Goal: Information Seeking & Learning: Learn about a topic

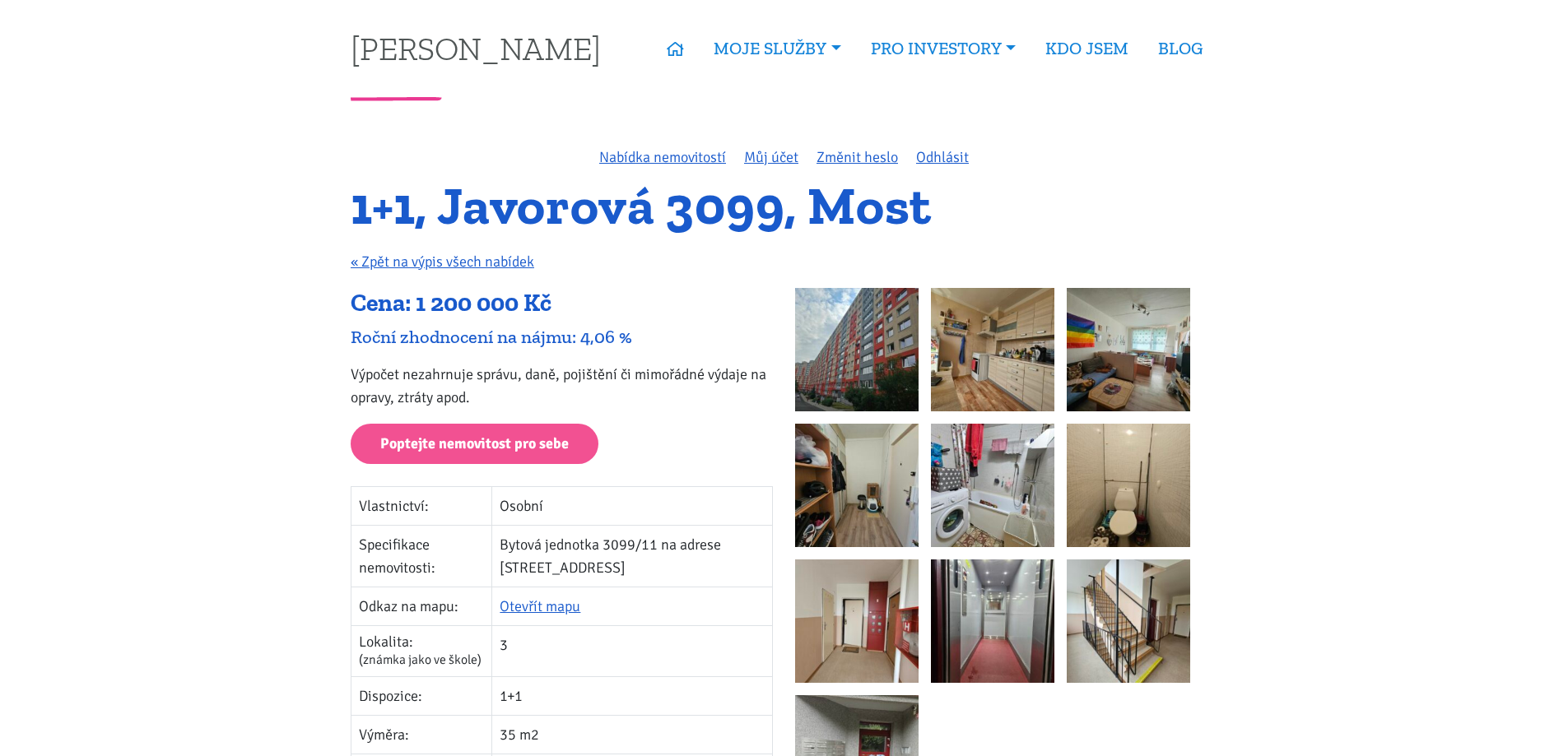
scroll to position [247, 0]
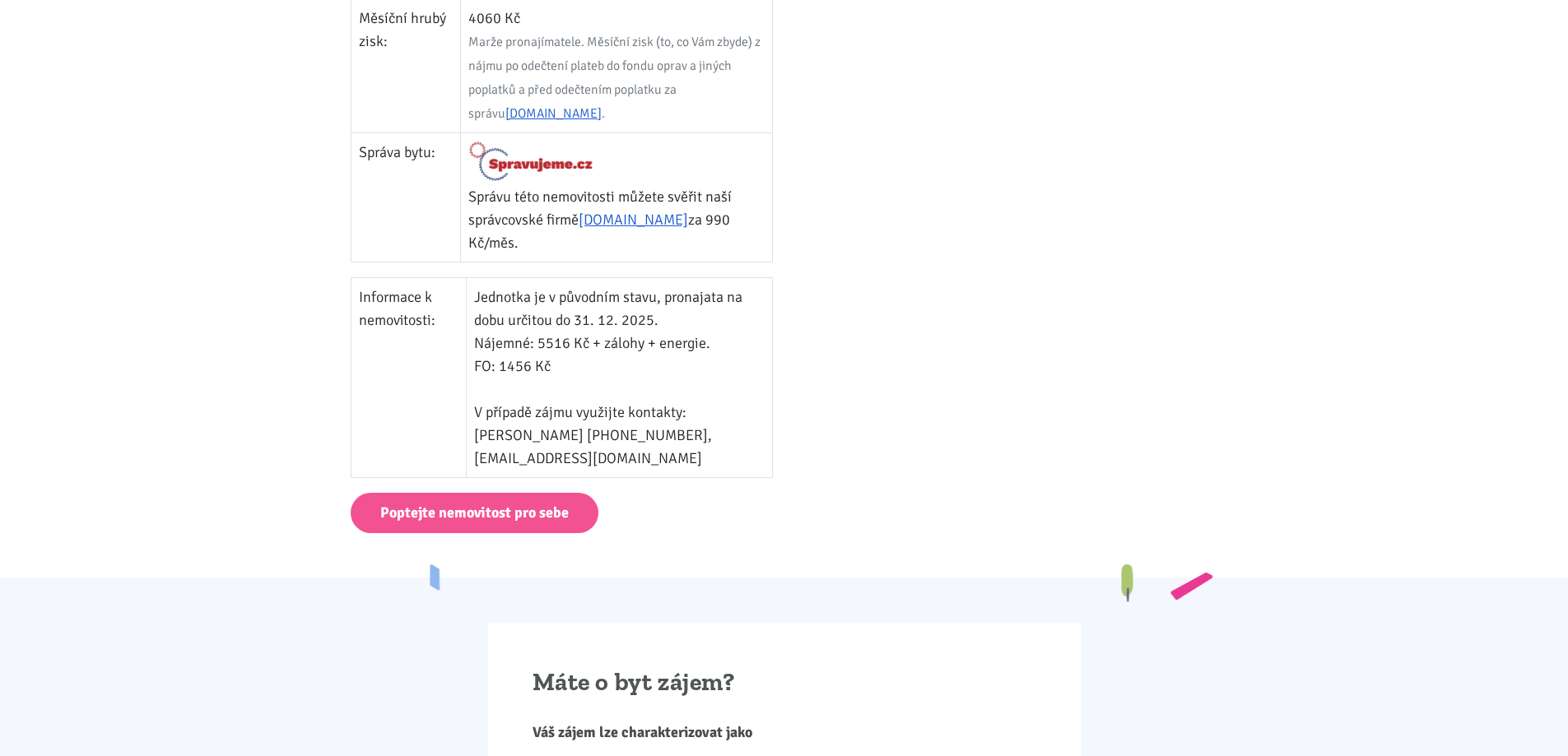
scroll to position [0, 0]
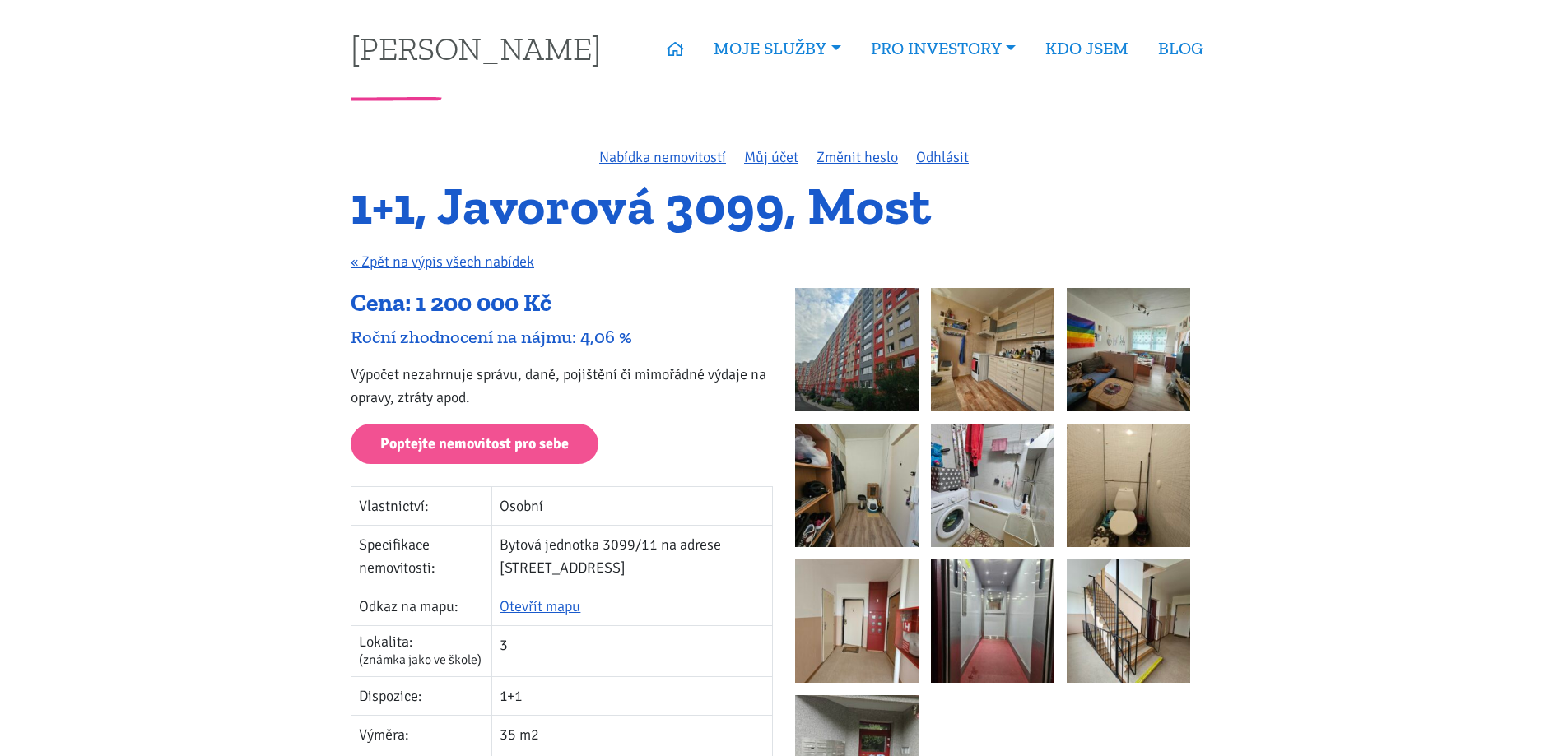
click at [885, 339] on img at bounding box center [856, 348] width 123 height 123
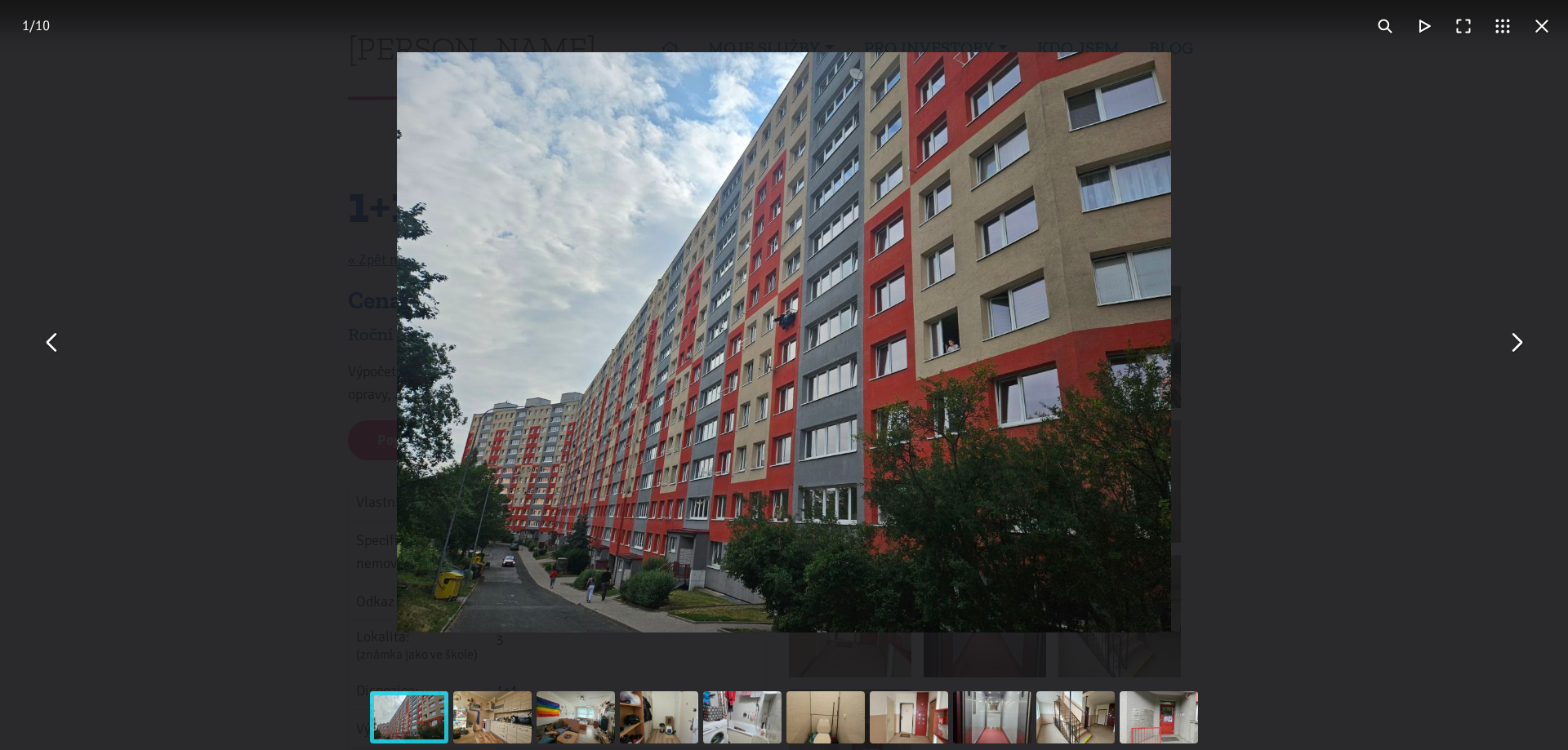
click at [1513, 342] on button "You can close this modal content with the ESC key" at bounding box center [1515, 343] width 39 height 39
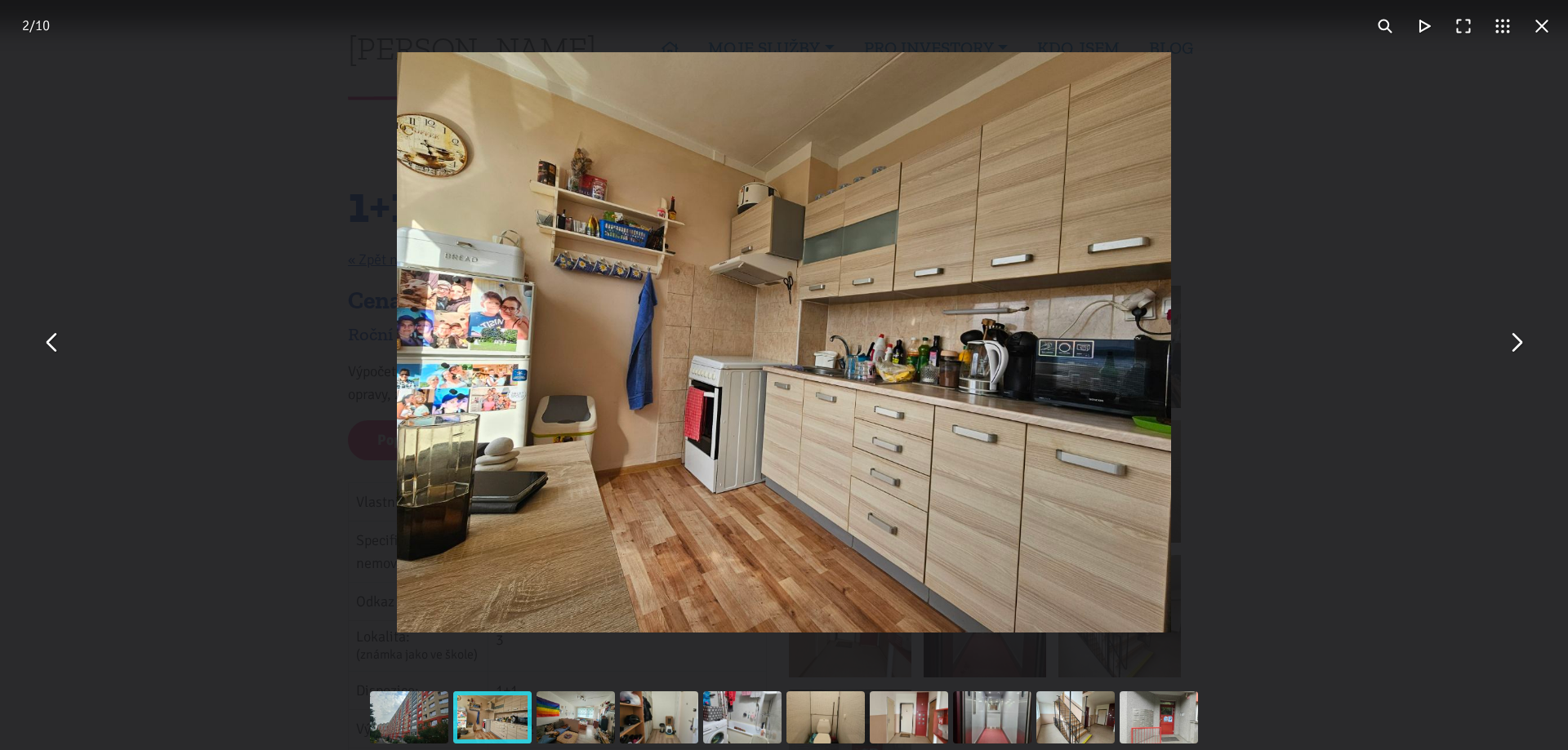
click at [1513, 342] on button "You can close this modal content with the ESC key" at bounding box center [1515, 343] width 39 height 39
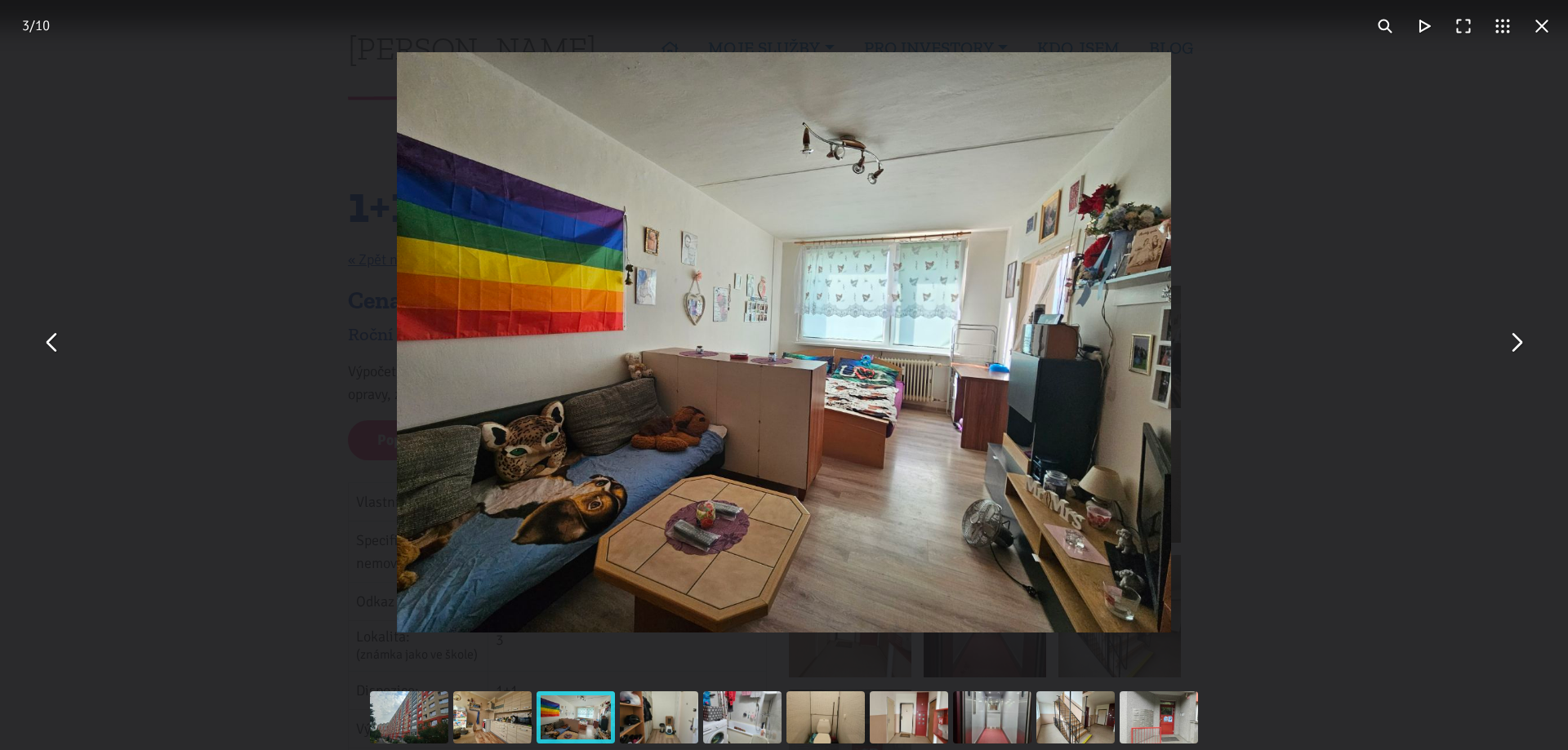
click at [1513, 342] on button "You can close this modal content with the ESC key" at bounding box center [1515, 343] width 39 height 39
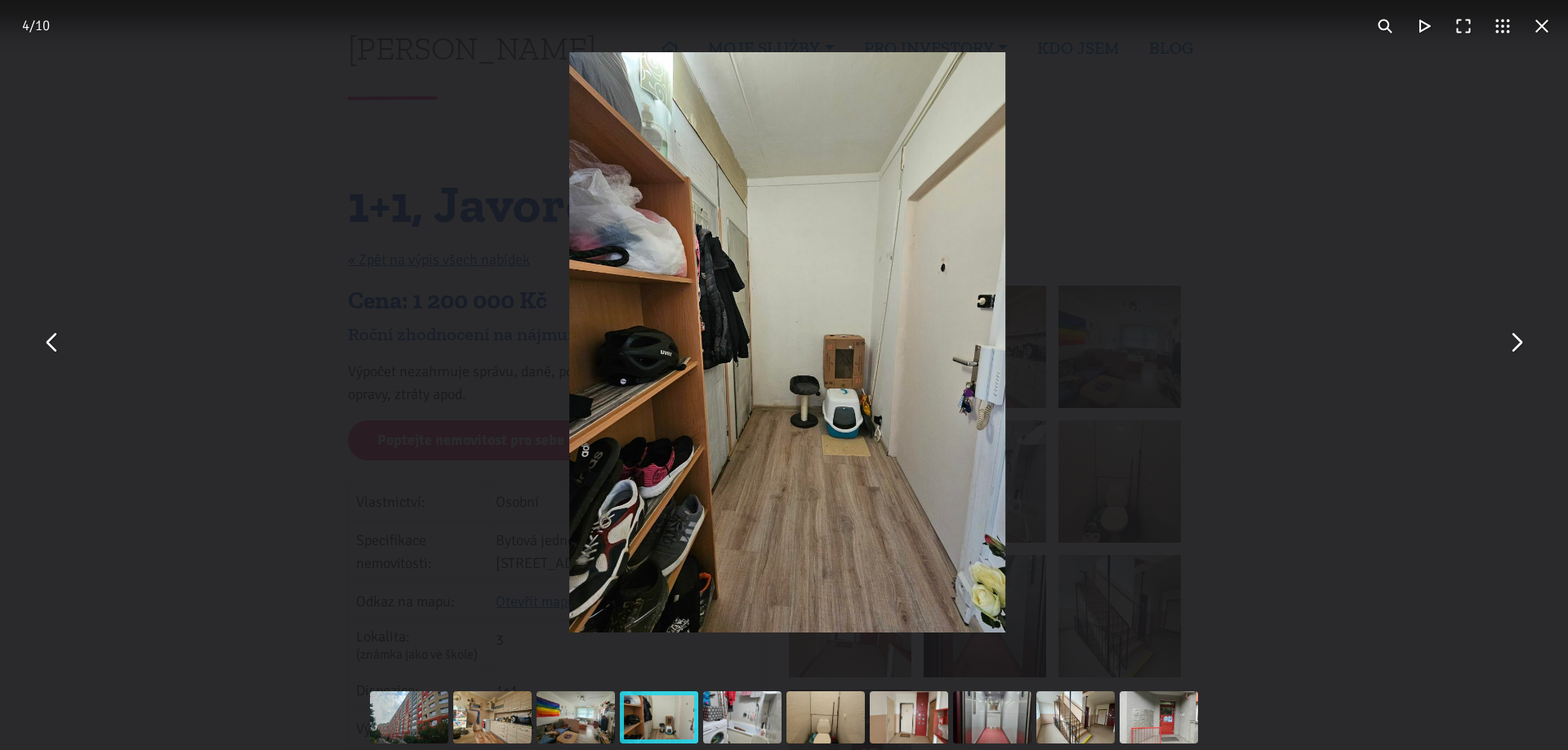
click at [1513, 342] on button "You can close this modal content with the ESC key" at bounding box center [1515, 343] width 39 height 39
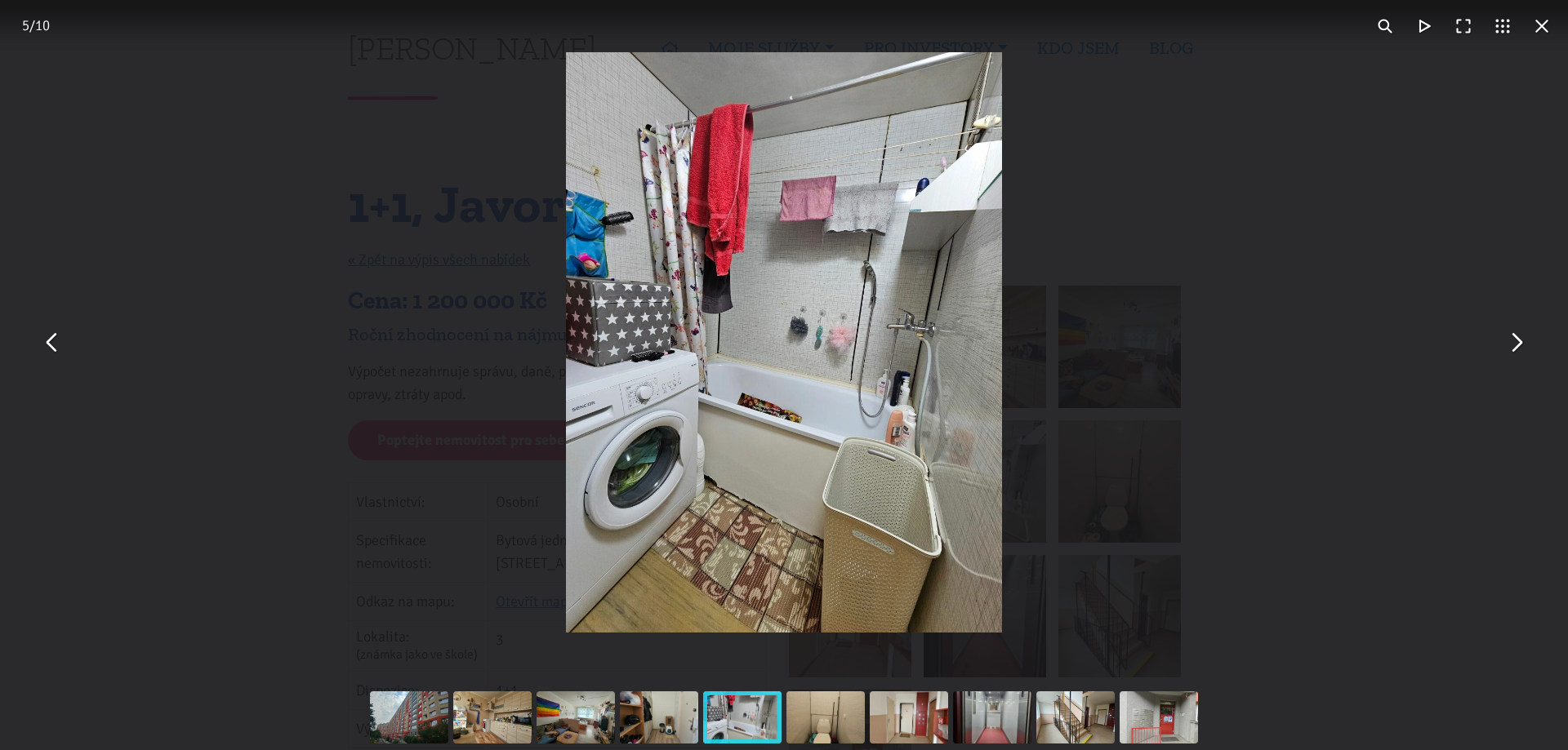
click at [1513, 342] on button "You can close this modal content with the ESC key" at bounding box center [1515, 343] width 39 height 39
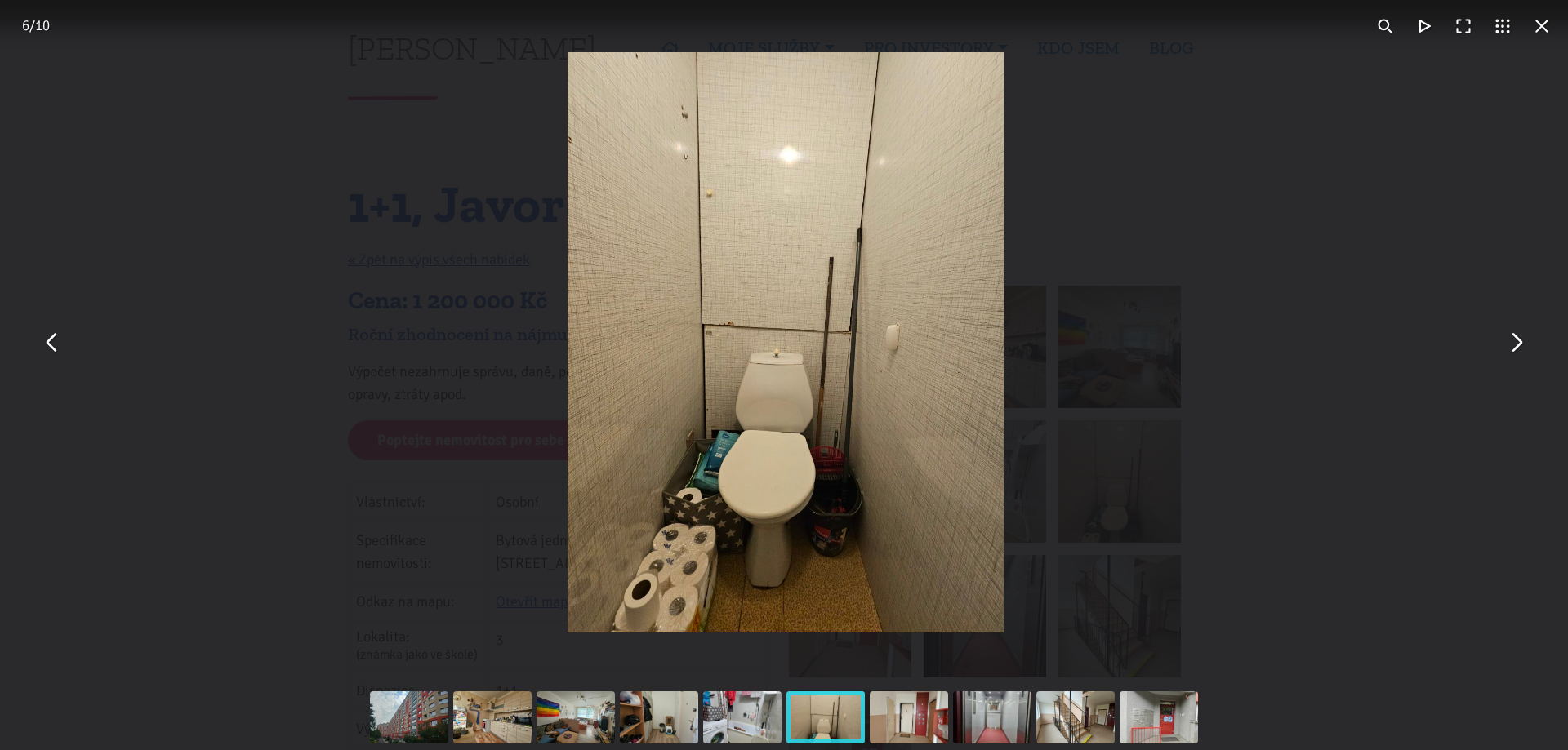
click at [1513, 342] on button "You can close this modal content with the ESC key" at bounding box center [1515, 343] width 39 height 39
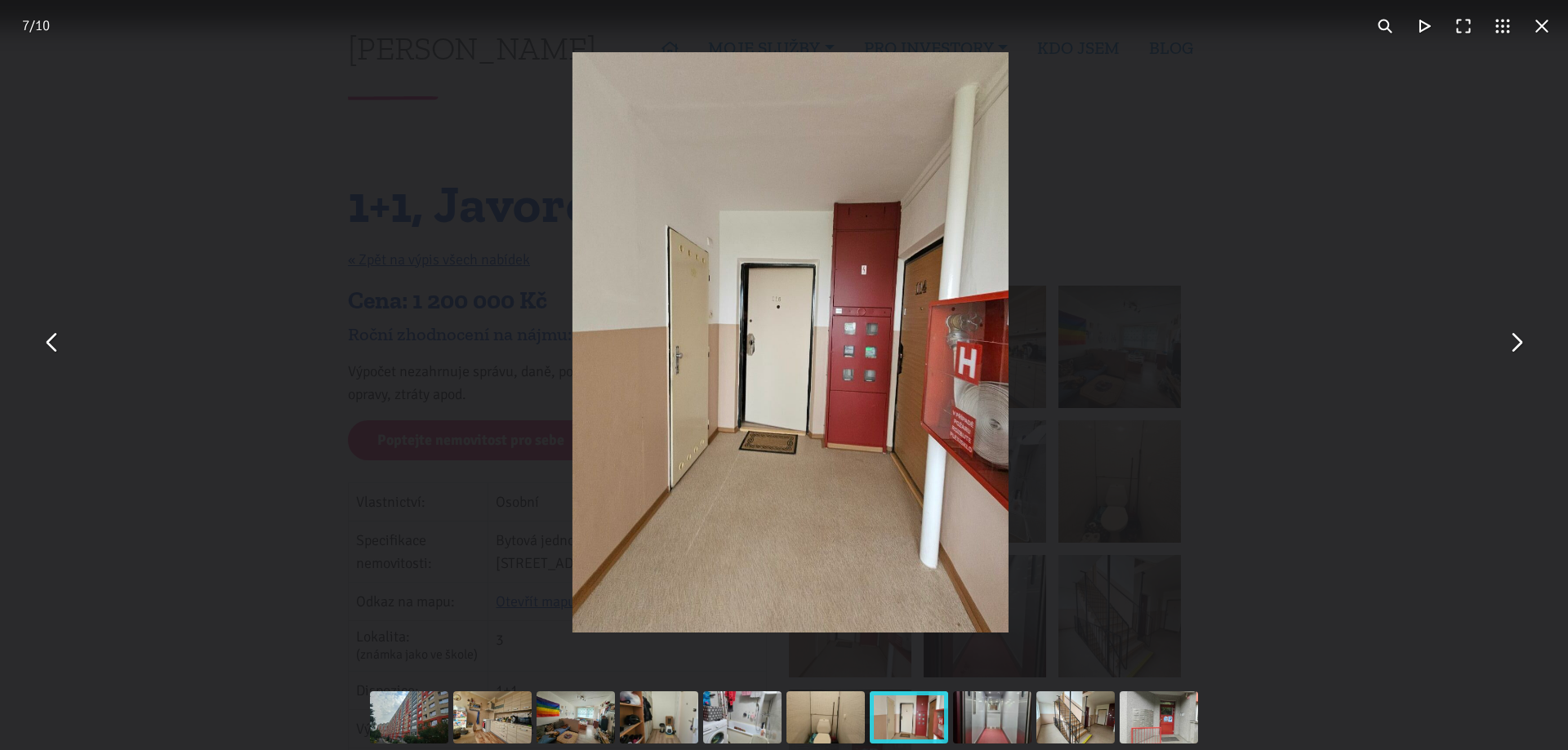
click at [1513, 342] on button "You can close this modal content with the ESC key" at bounding box center [1515, 343] width 39 height 39
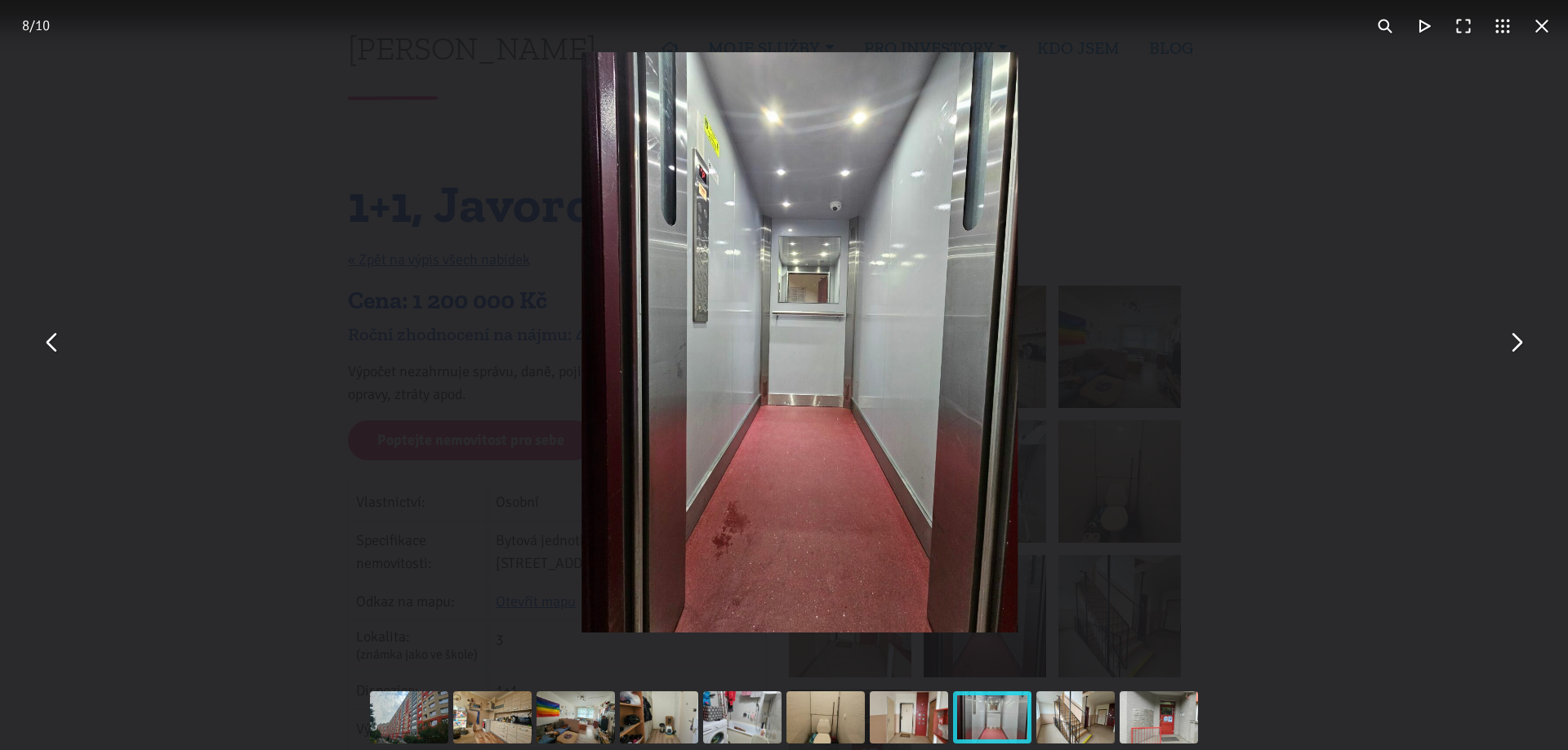
click at [1513, 342] on button "You can close this modal content with the ESC key" at bounding box center [1515, 343] width 39 height 39
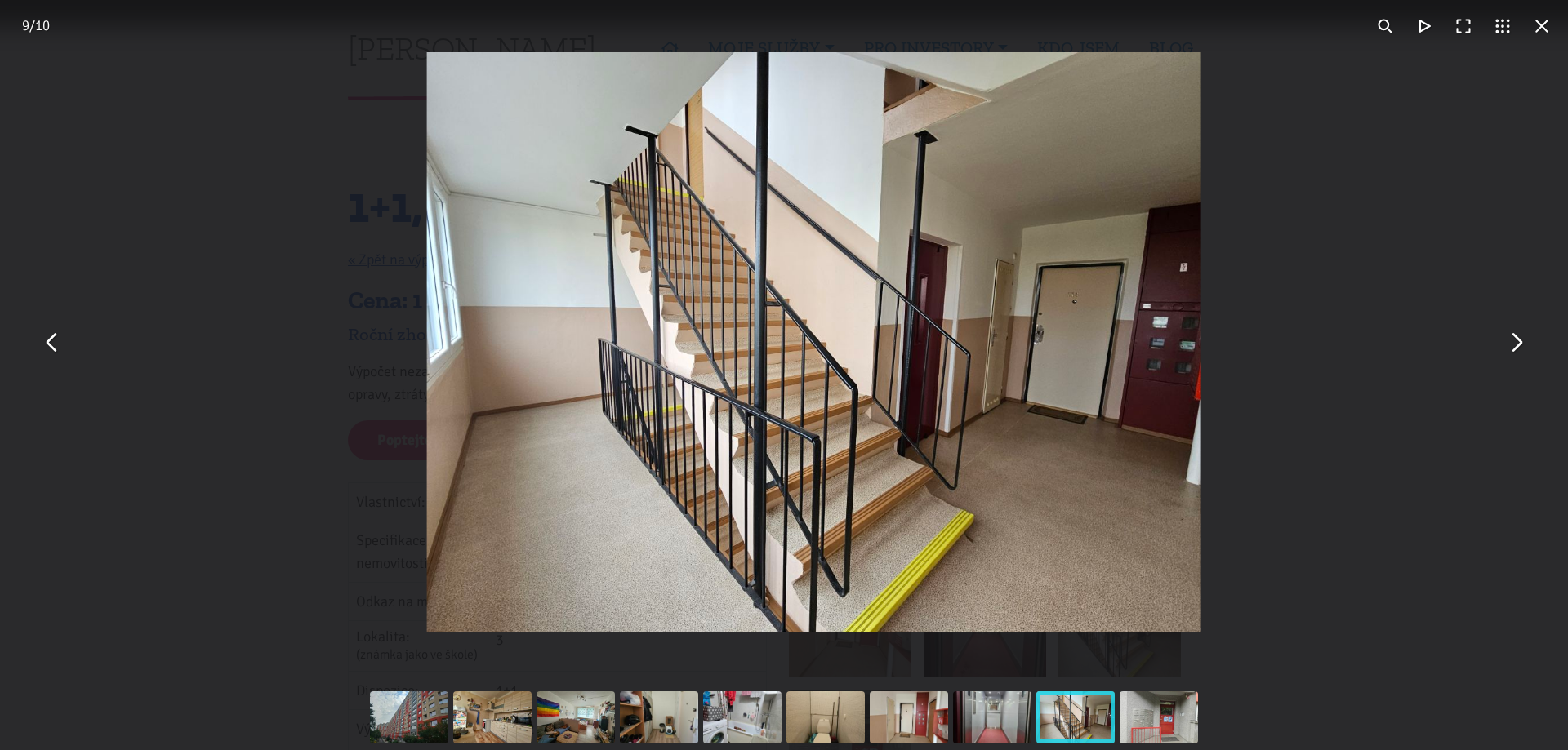
click at [1513, 342] on button "You can close this modal content with the ESC key" at bounding box center [1515, 343] width 39 height 39
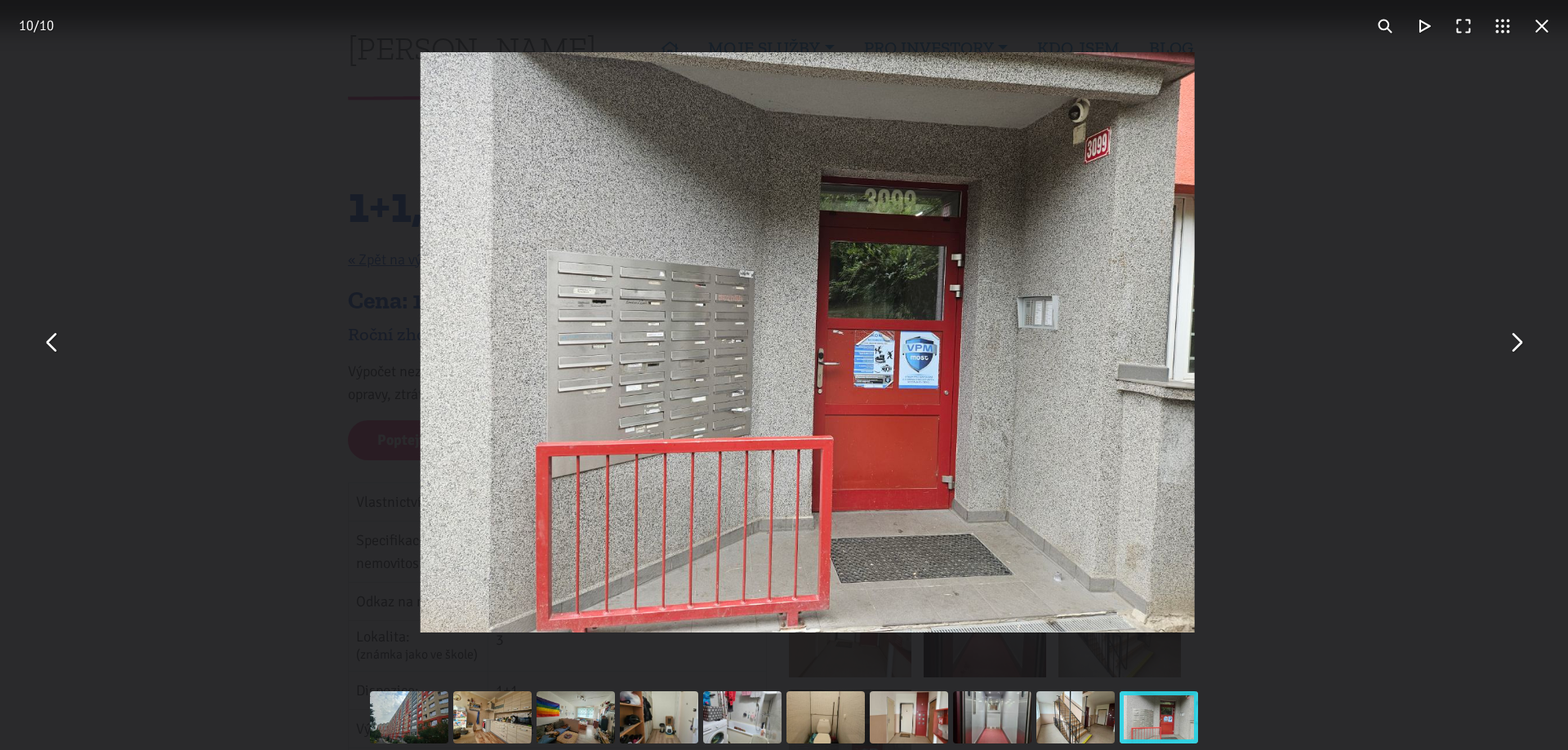
click at [1550, 223] on div "You can close this modal content with the ESC key" at bounding box center [808, 342] width 1568 height 685
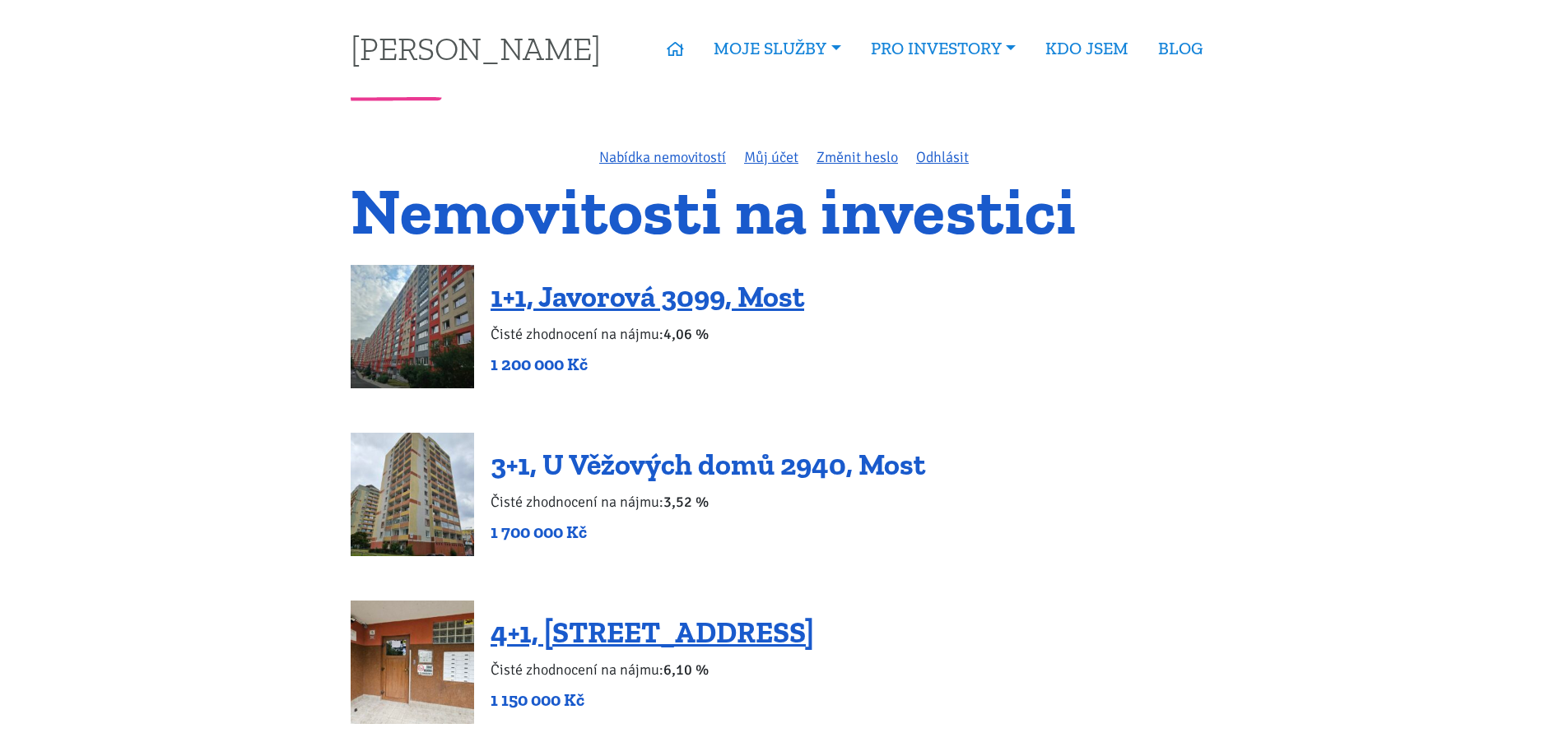
click at [672, 469] on link "3+1, U Věžových domů 2940, Most" at bounding box center [707, 464] width 435 height 36
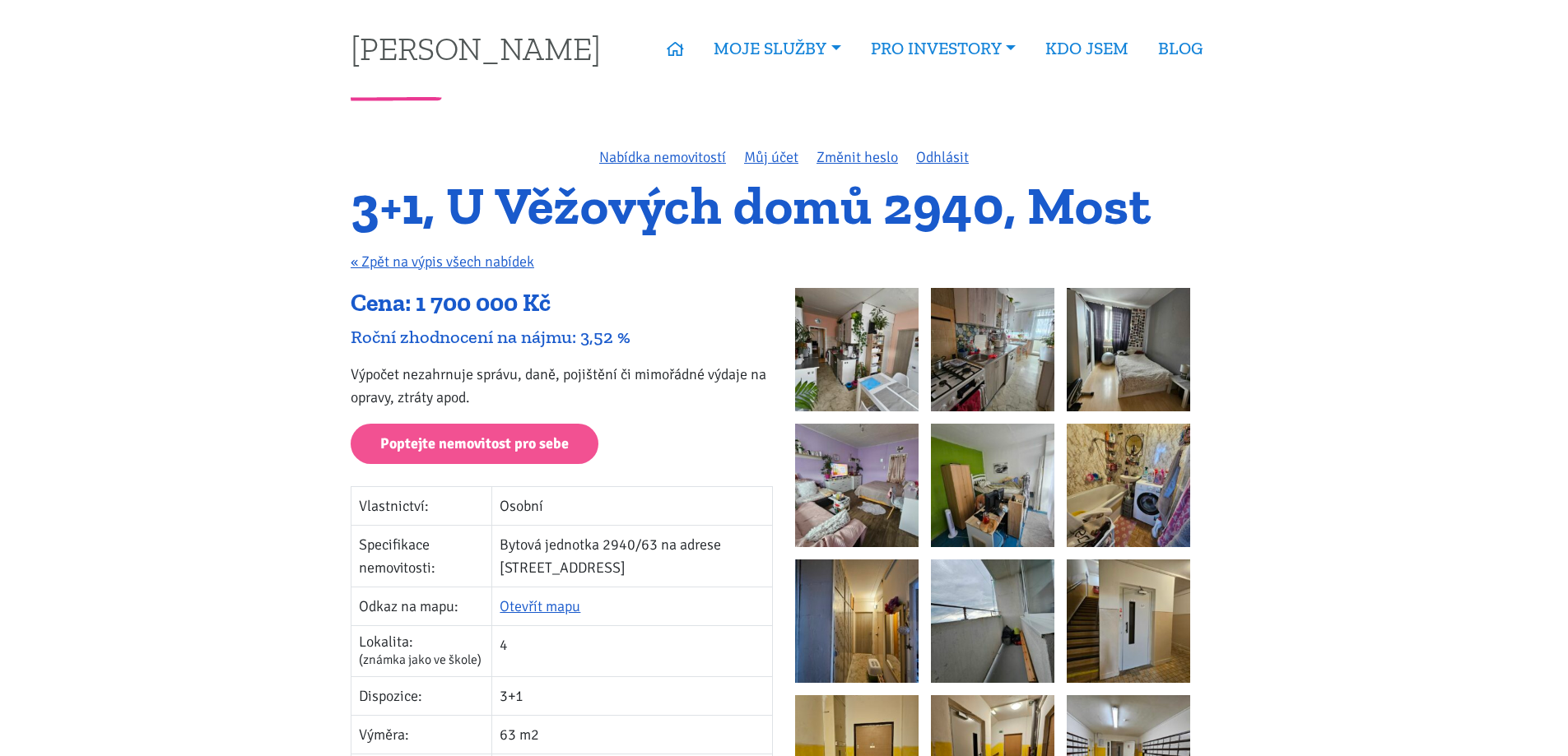
scroll to position [247, 0]
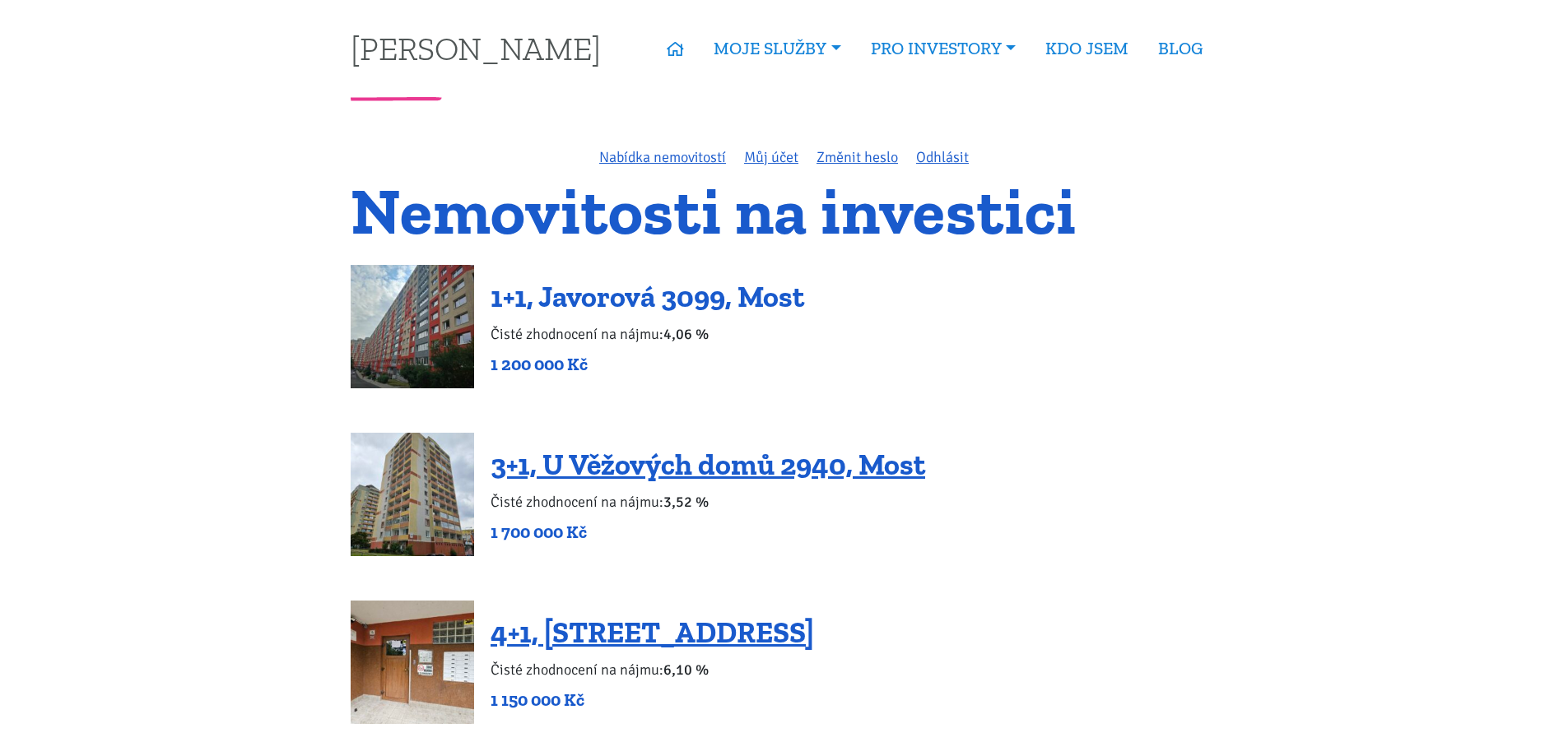
click at [604, 295] on link "1+1, Javorová 3099, Most" at bounding box center [647, 296] width 314 height 36
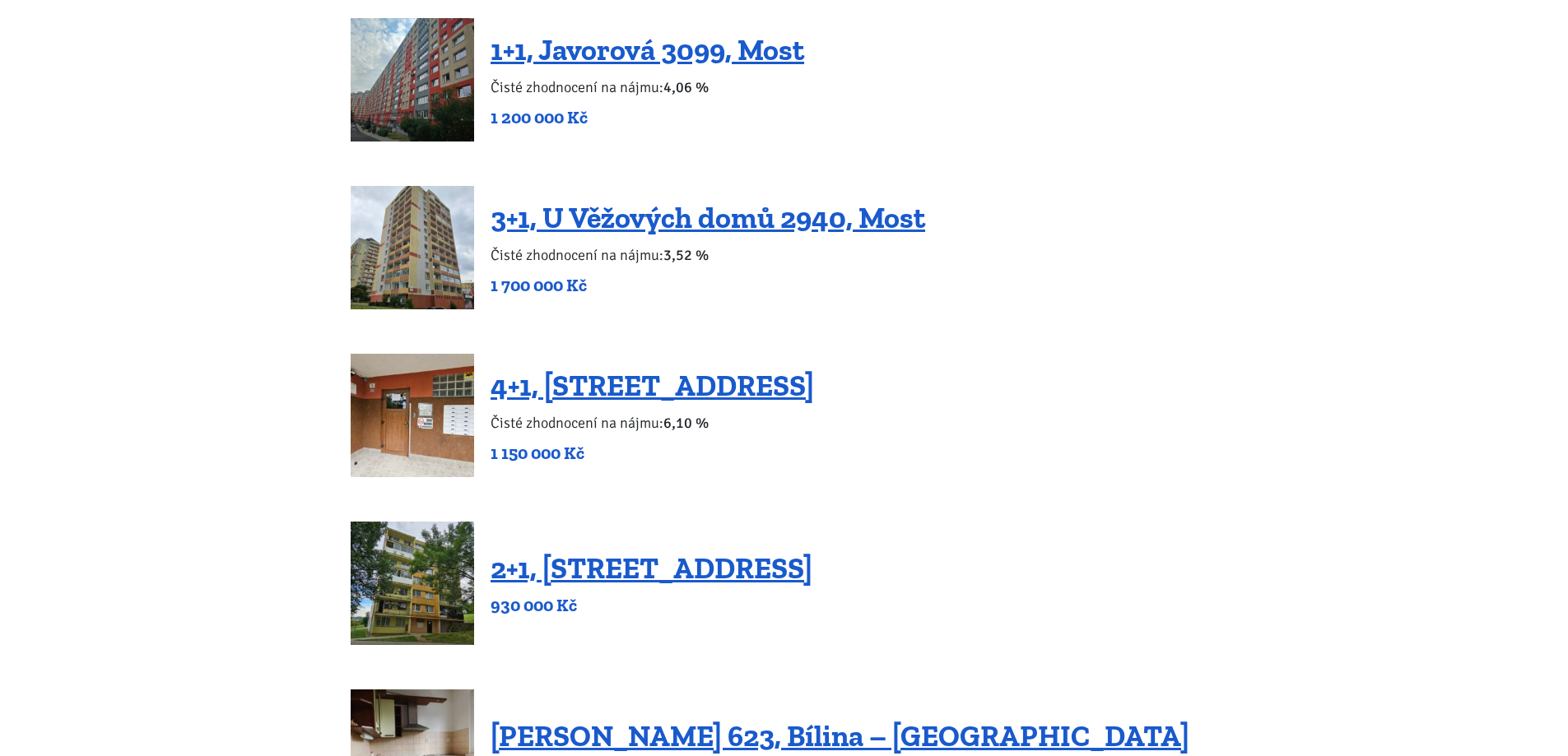
click at [556, 223] on link "3+1, U Věžových domů 2940, Most" at bounding box center [707, 217] width 435 height 36
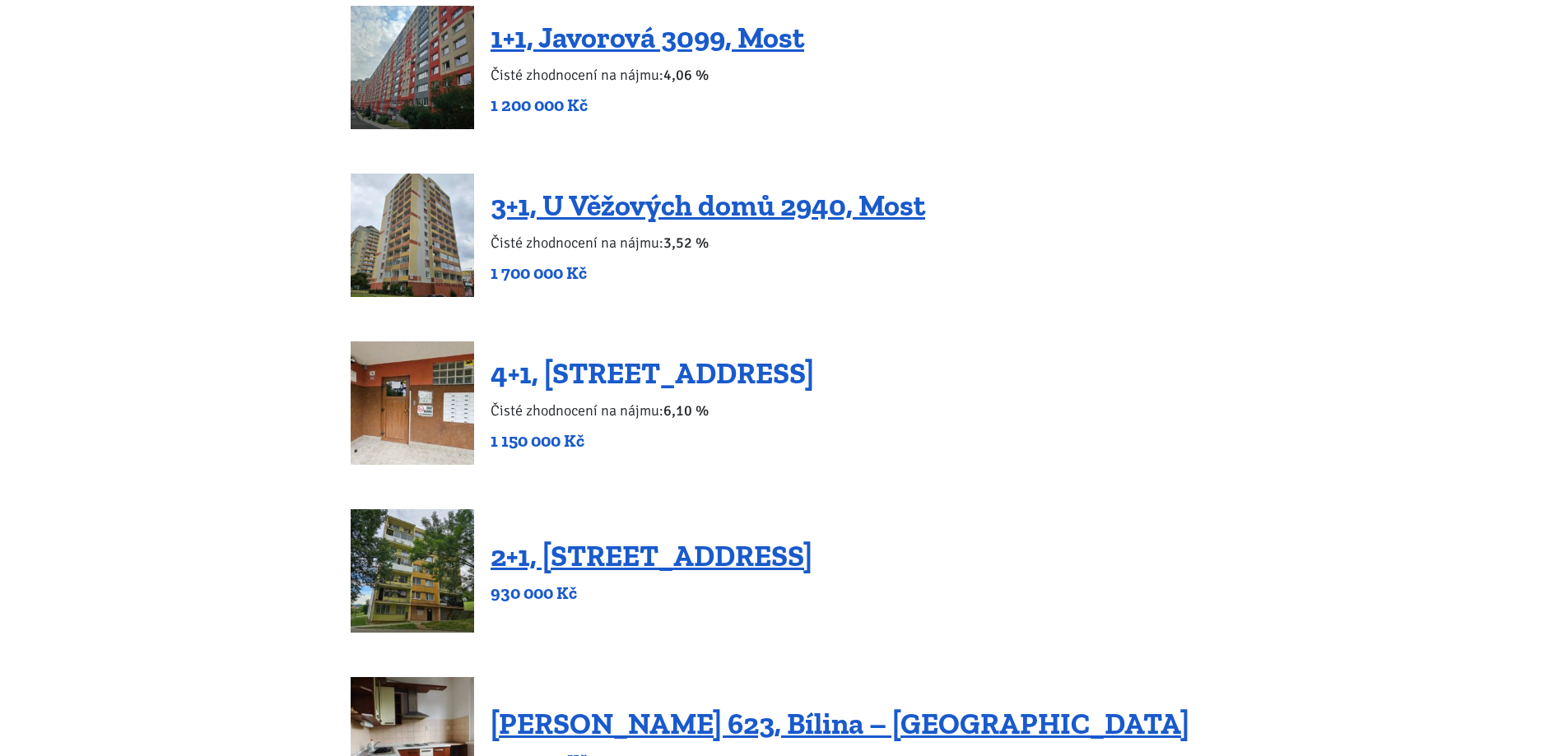
click at [669, 382] on link "4+1, [STREET_ADDRESS]" at bounding box center [652, 373] width 323 height 36
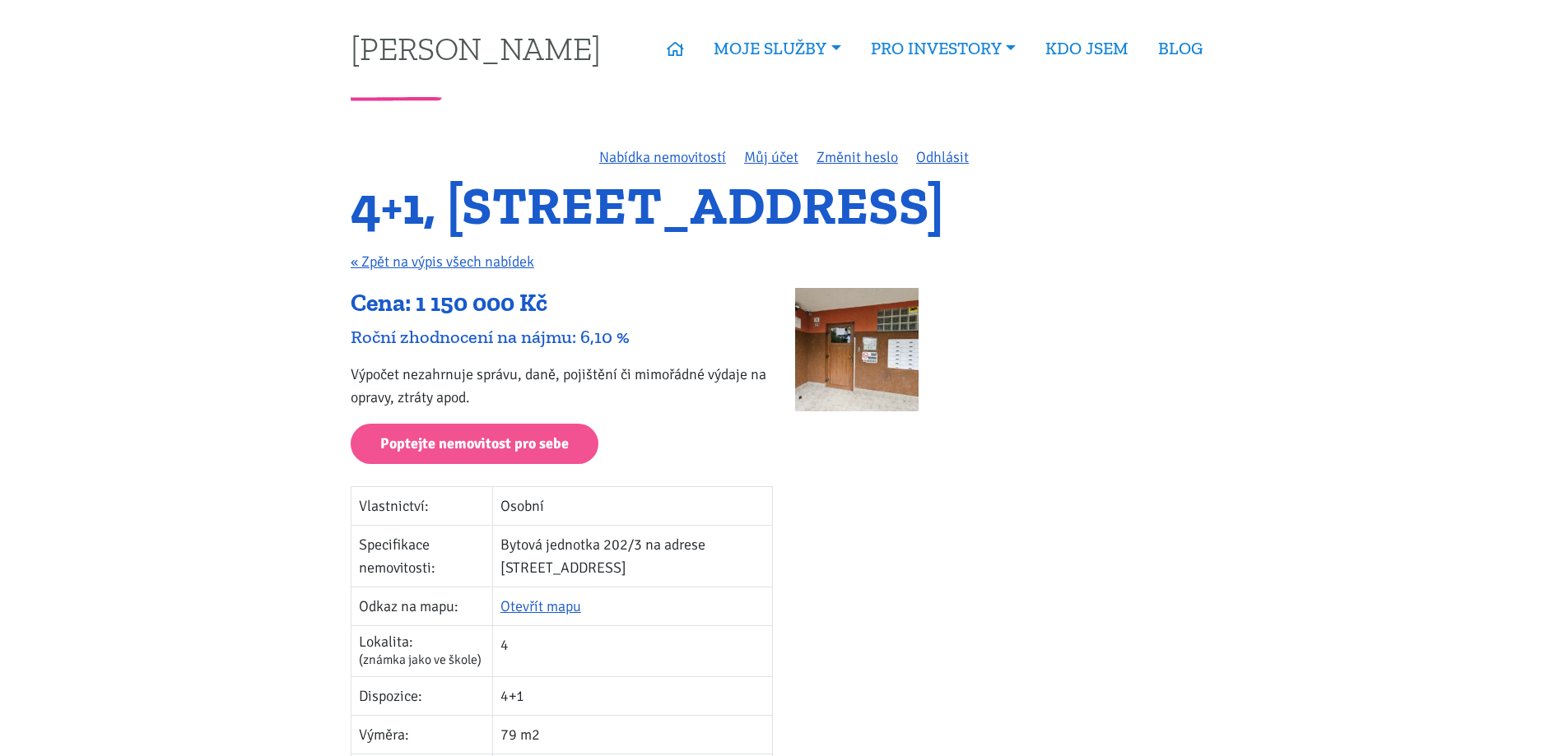
click at [863, 348] on img at bounding box center [856, 348] width 123 height 123
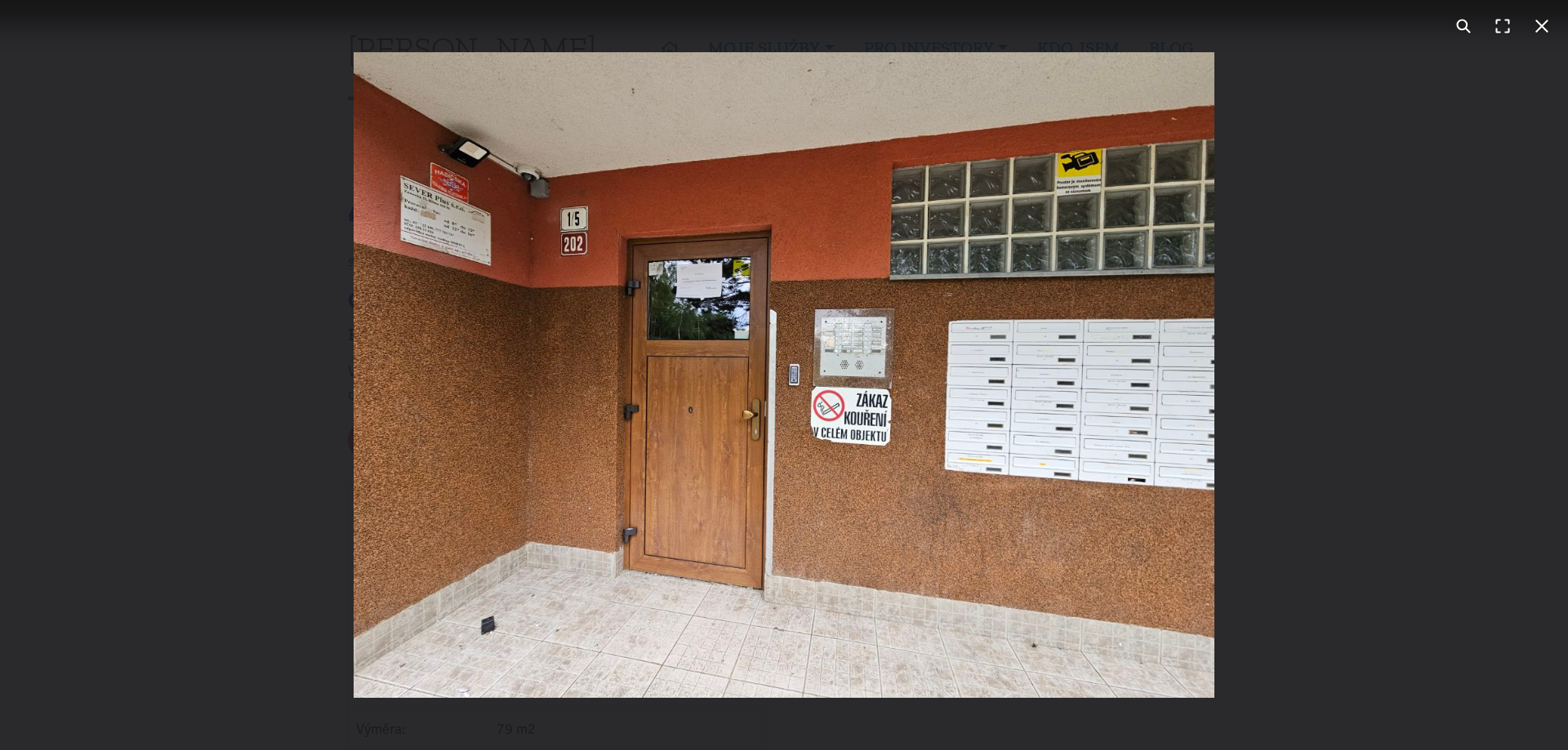
click at [1380, 263] on div "You can close this modal content with the ESC key" at bounding box center [784, 375] width 1568 height 750
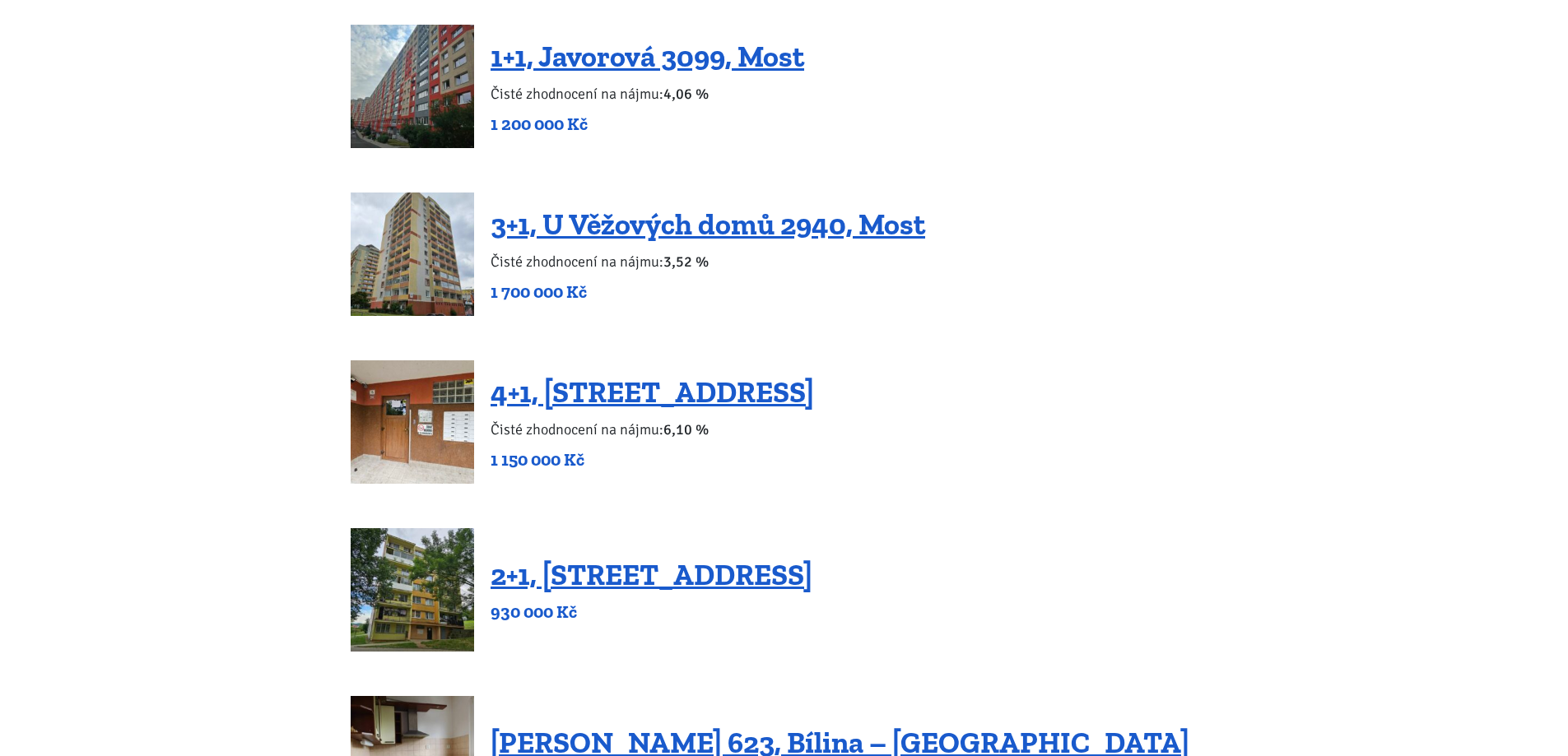
scroll to position [259, 0]
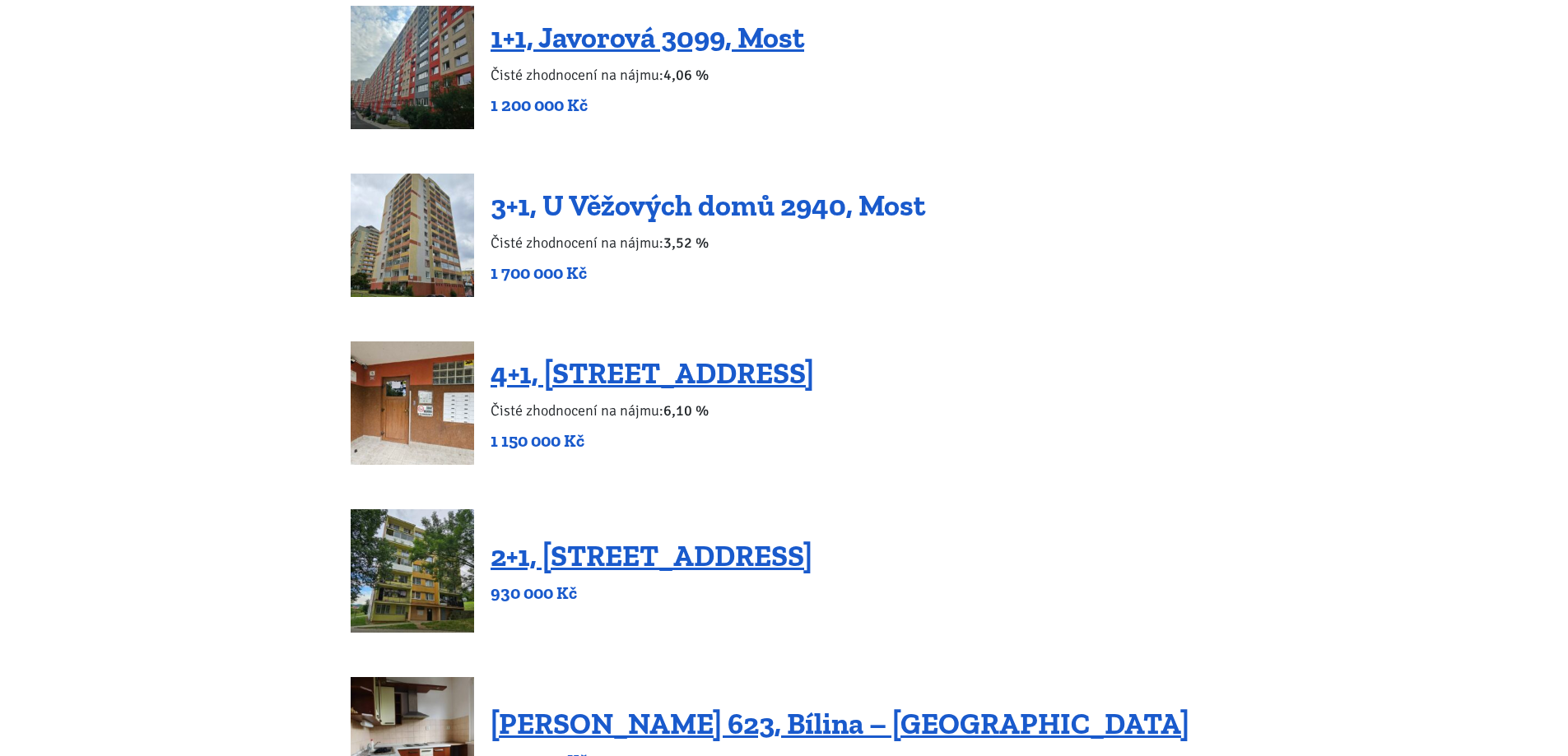
click at [644, 202] on link "3+1, U Věžových domů 2940, Most" at bounding box center [707, 205] width 435 height 36
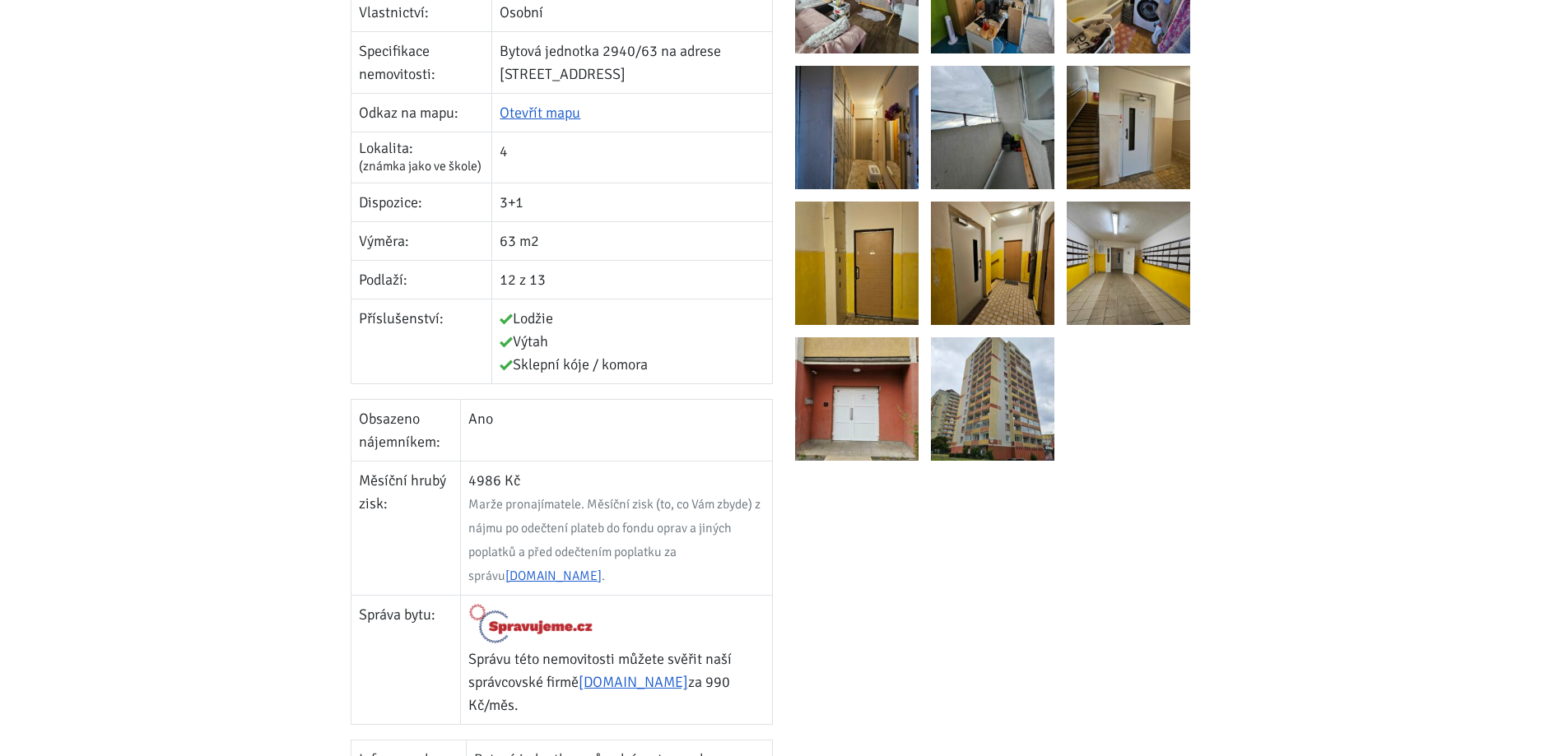
scroll to position [247, 0]
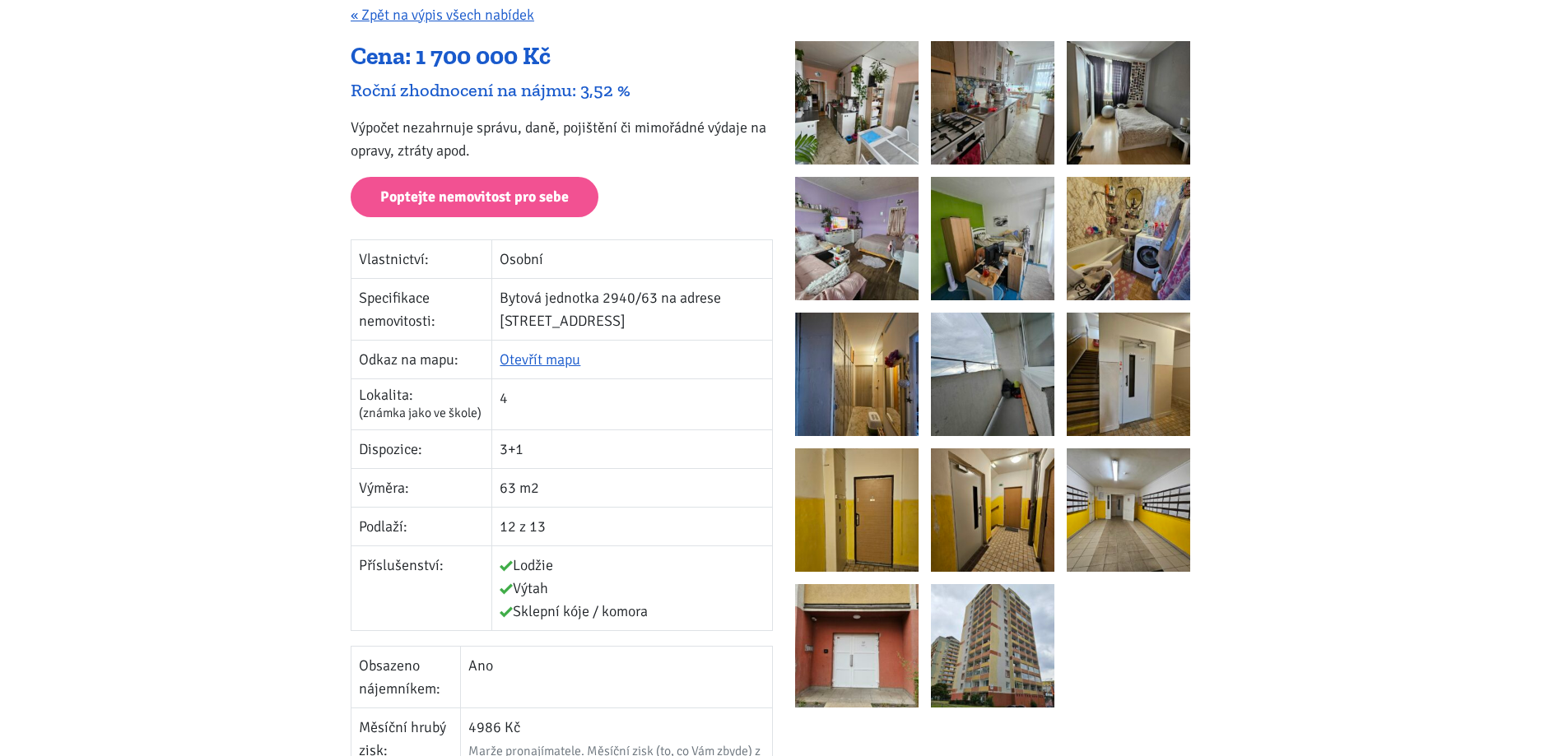
click at [880, 123] on img at bounding box center [856, 102] width 123 height 123
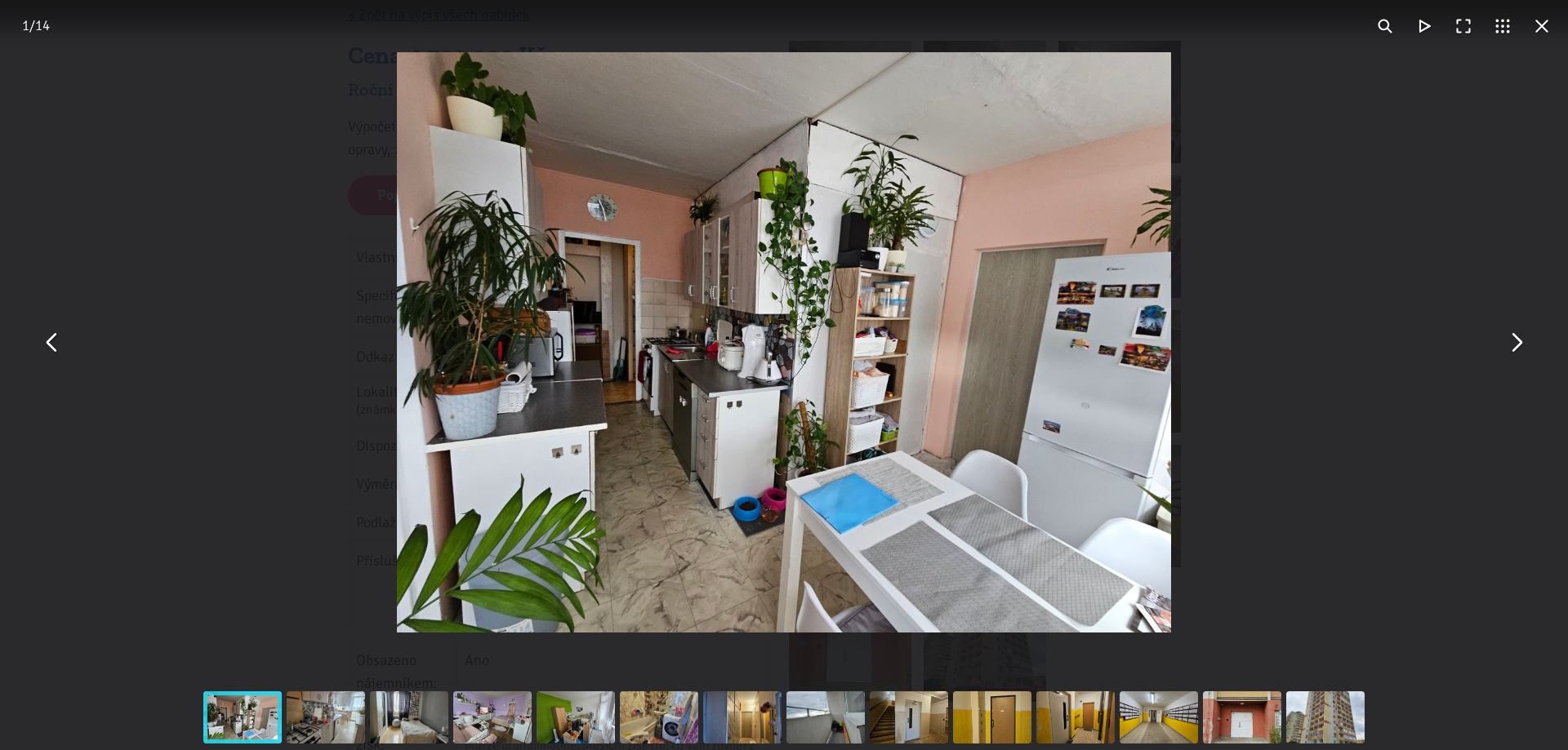
click at [1294, 172] on div "You can close this modal content with the ESC key" at bounding box center [784, 342] width 1568 height 685
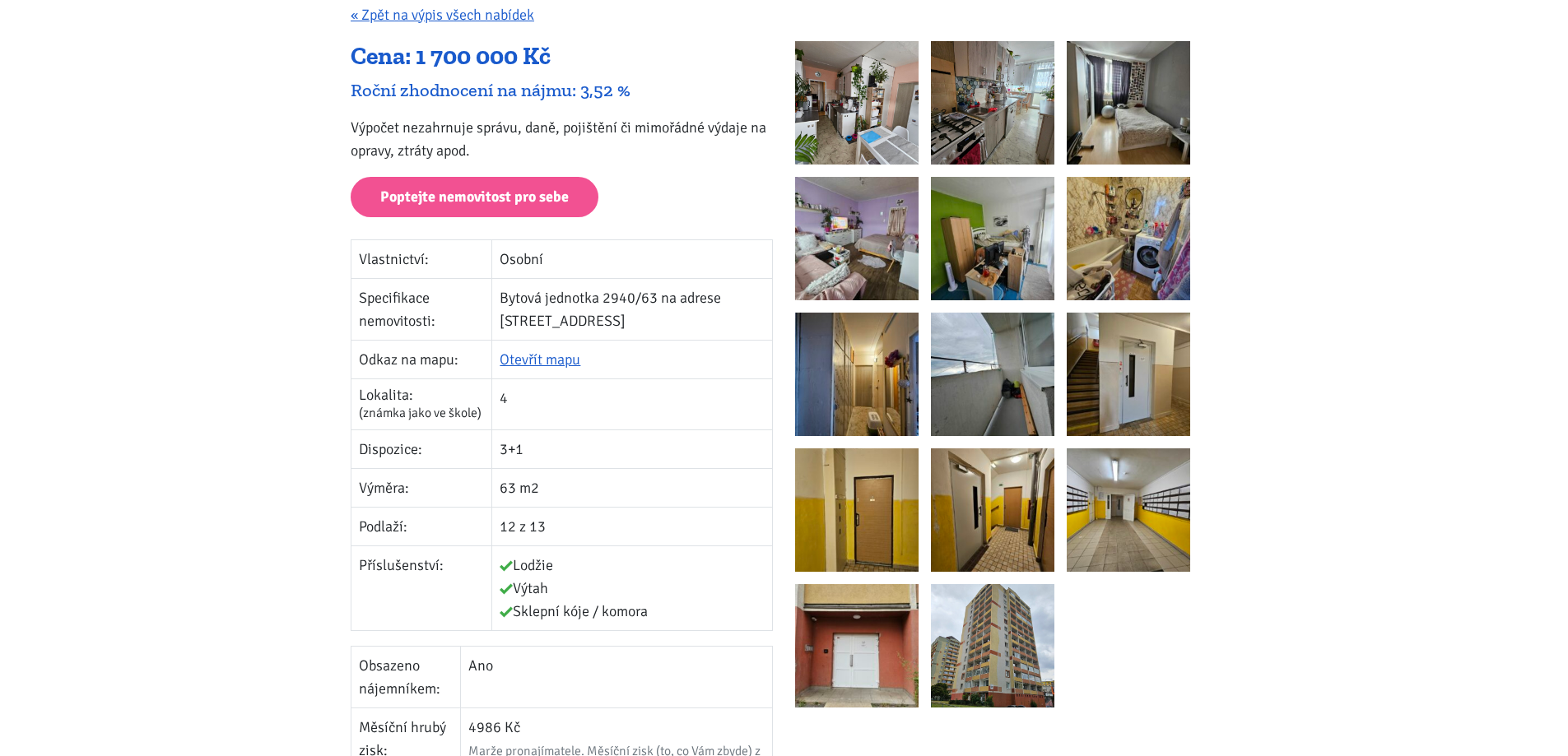
click at [1125, 239] on img at bounding box center [1127, 238] width 123 height 123
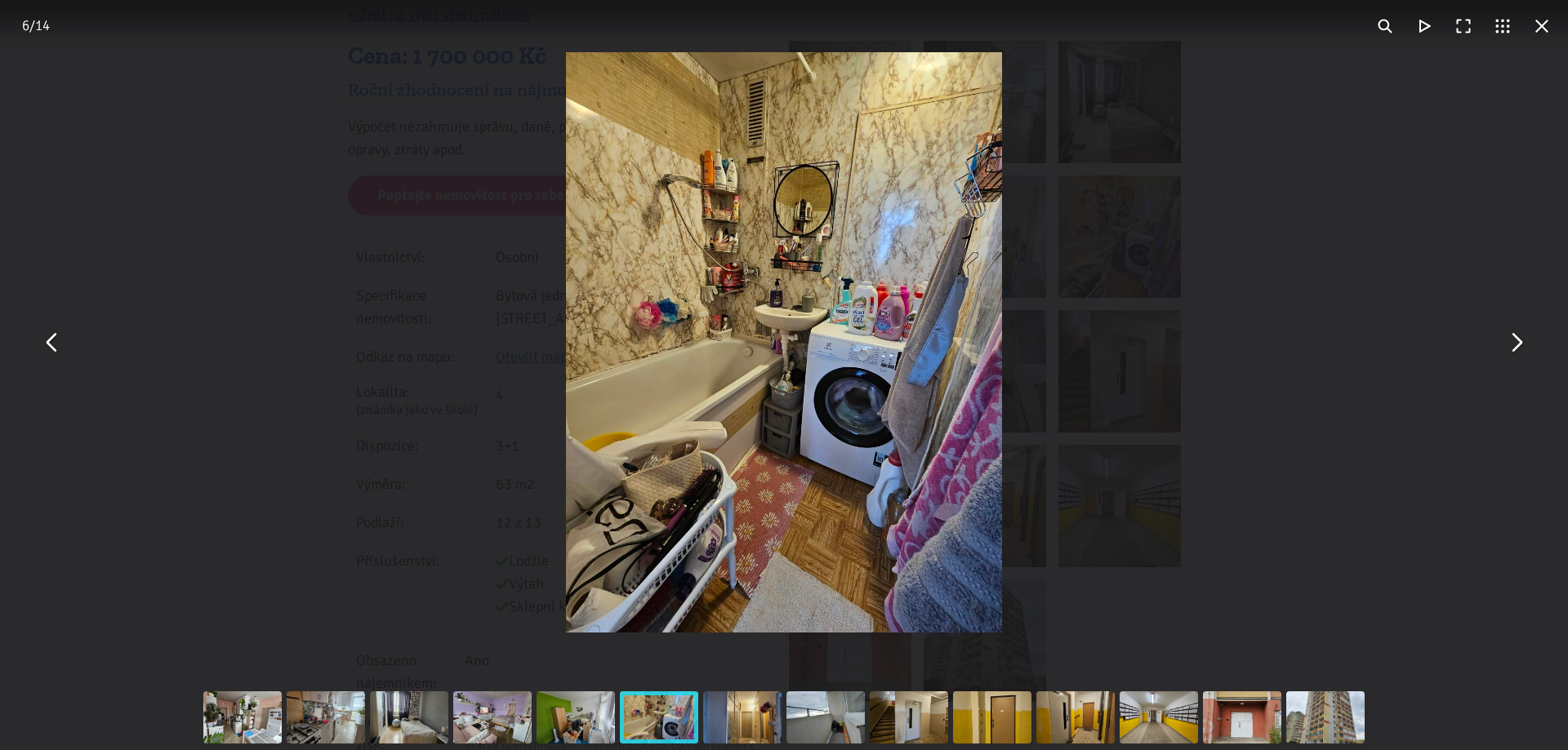
click at [1399, 183] on div "You can close this modal content with the ESC key" at bounding box center [784, 342] width 1568 height 685
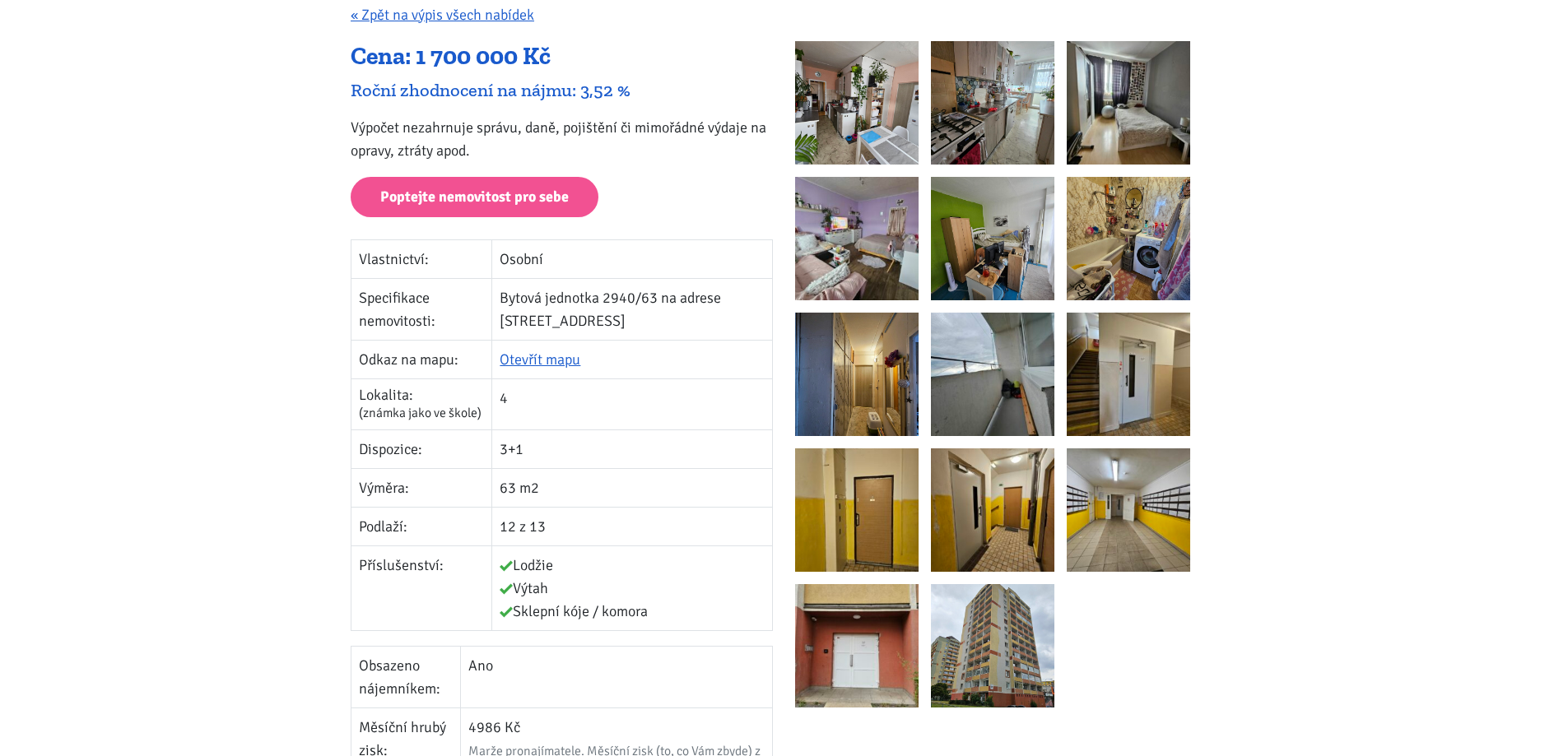
click at [1180, 220] on img at bounding box center [1127, 238] width 123 height 123
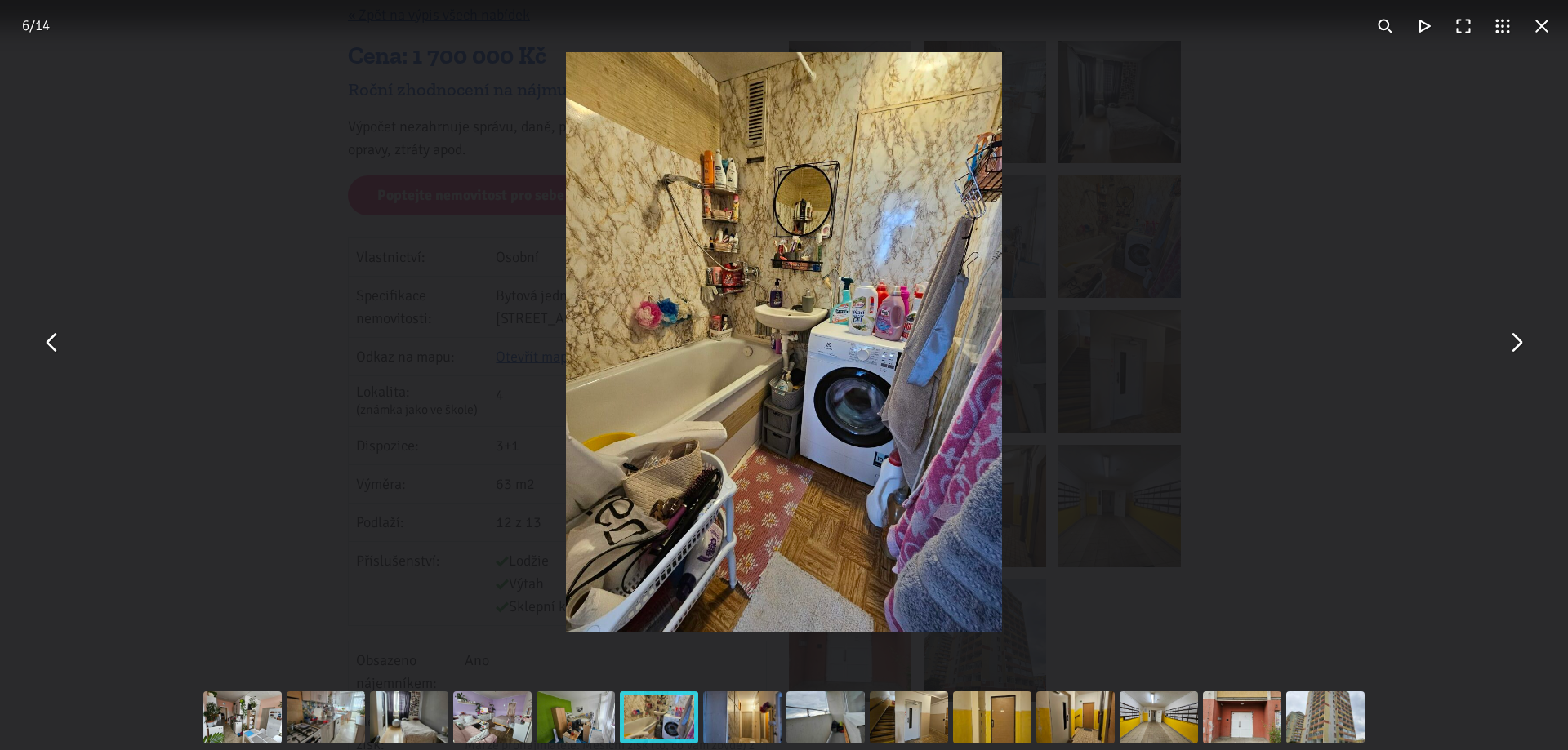
click at [1250, 198] on div "You can close this modal content with the ESC key" at bounding box center [784, 342] width 1568 height 685
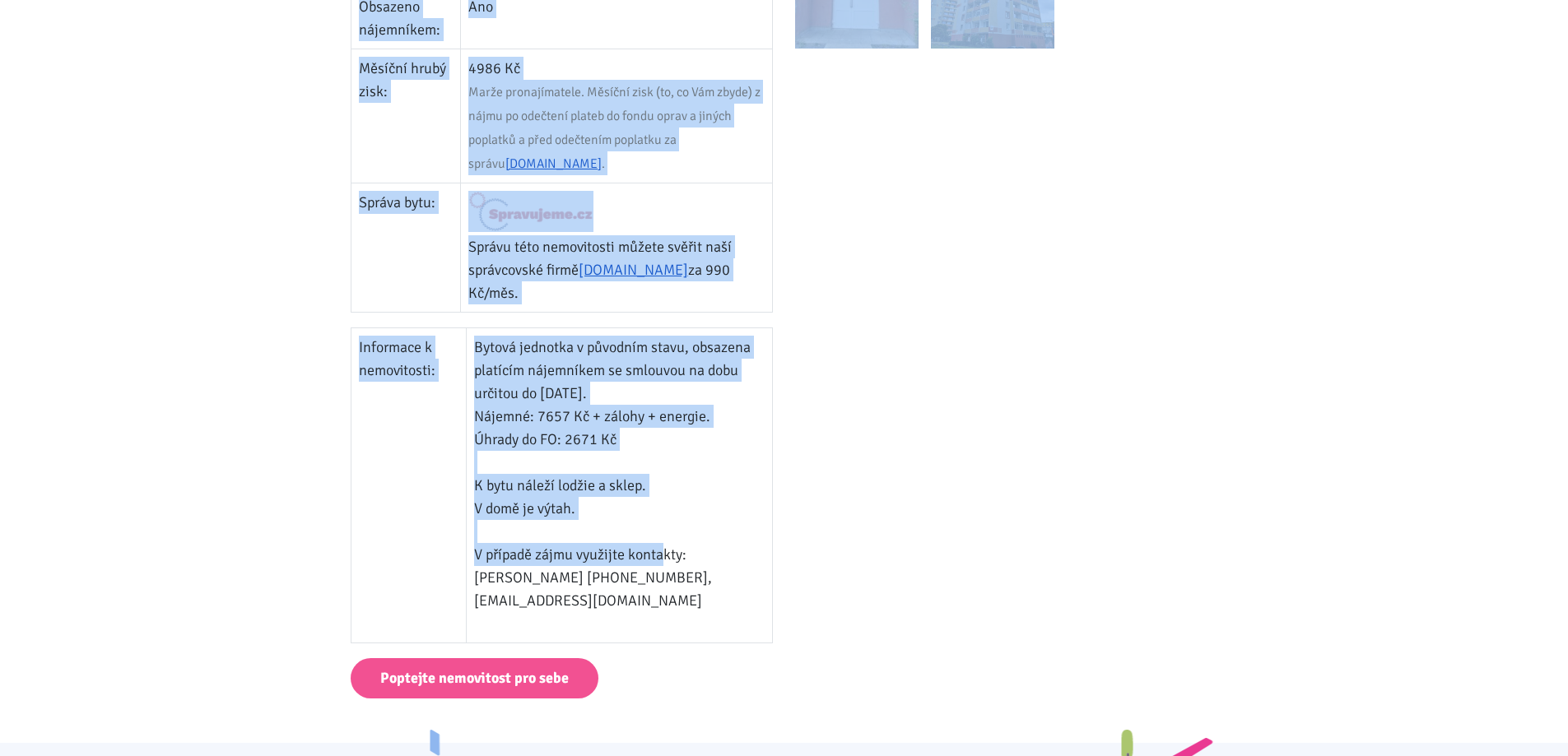
scroll to position [1234, 0]
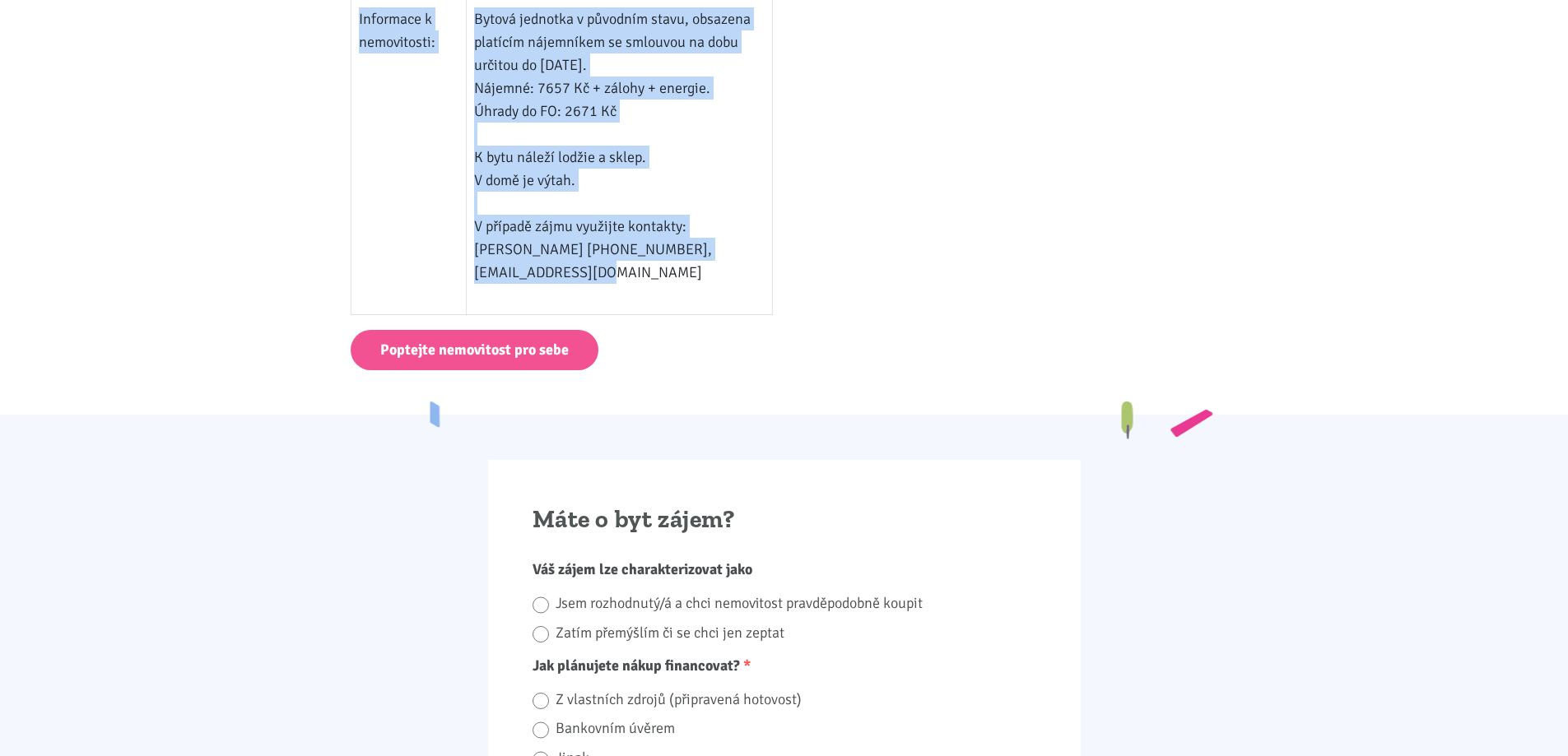
drag, startPoint x: 312, startPoint y: 195, endPoint x: 644, endPoint y: 157, distance: 334.2
click at [755, 249] on body "[PERSON_NAME] ÚVOD MOJE SLUŽBY Strategický mentoring Financování bez limitu Kup…" at bounding box center [784, 442] width 1568 height 3354
copy div "3+1, L Ipsumdol sita 7450, Cons « Adip el seddo eiusm tempori Utla: 2 245 142 E…"
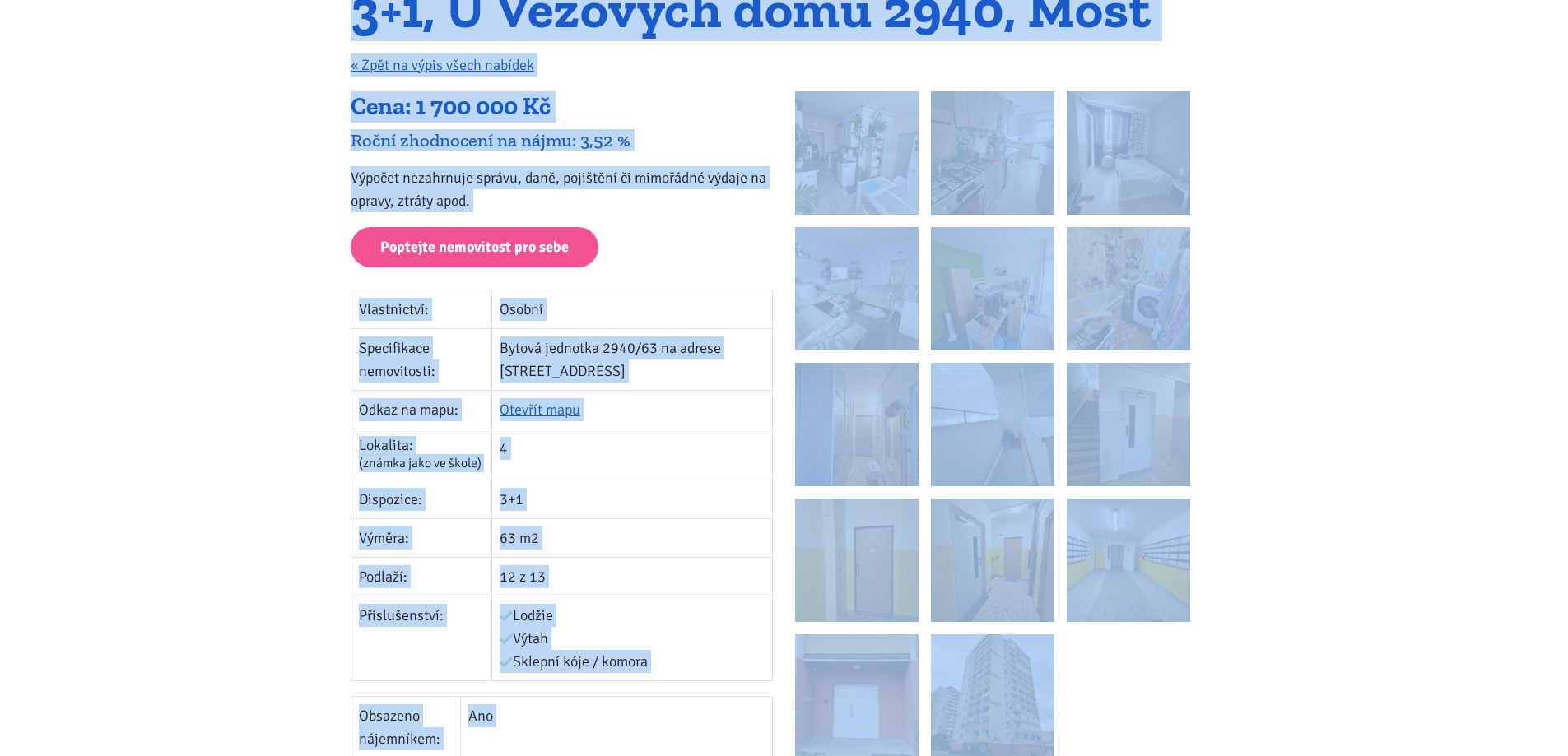
scroll to position [0, 0]
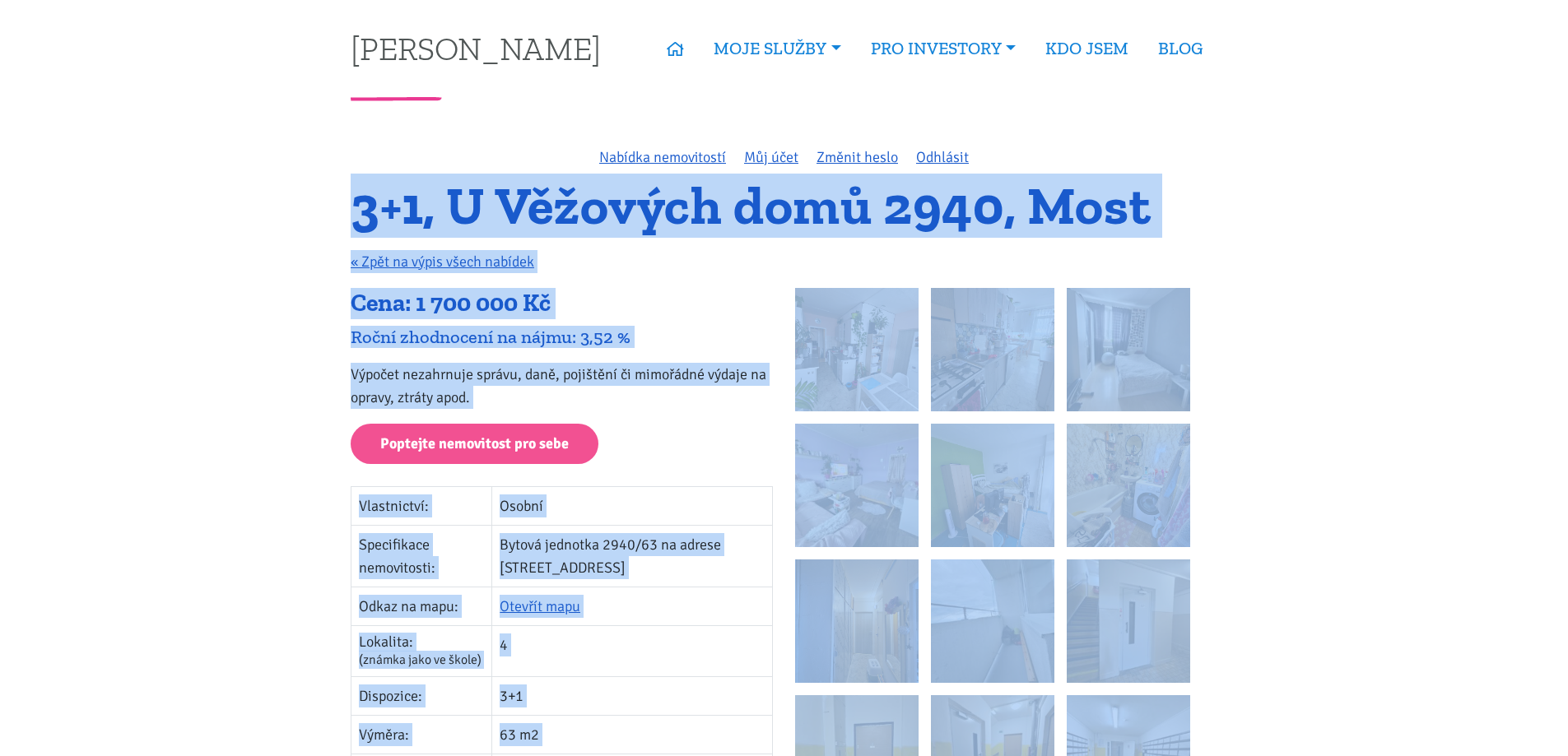
drag, startPoint x: 900, startPoint y: 221, endPoint x: 989, endPoint y: 213, distance: 89.4
click at [902, 221] on h1 "3+1, U Věžových domů 2940, Most" at bounding box center [784, 205] width 867 height 45
click at [1018, 205] on h1 "3+1, U Věžových domů 2940, Most" at bounding box center [784, 205] width 867 height 45
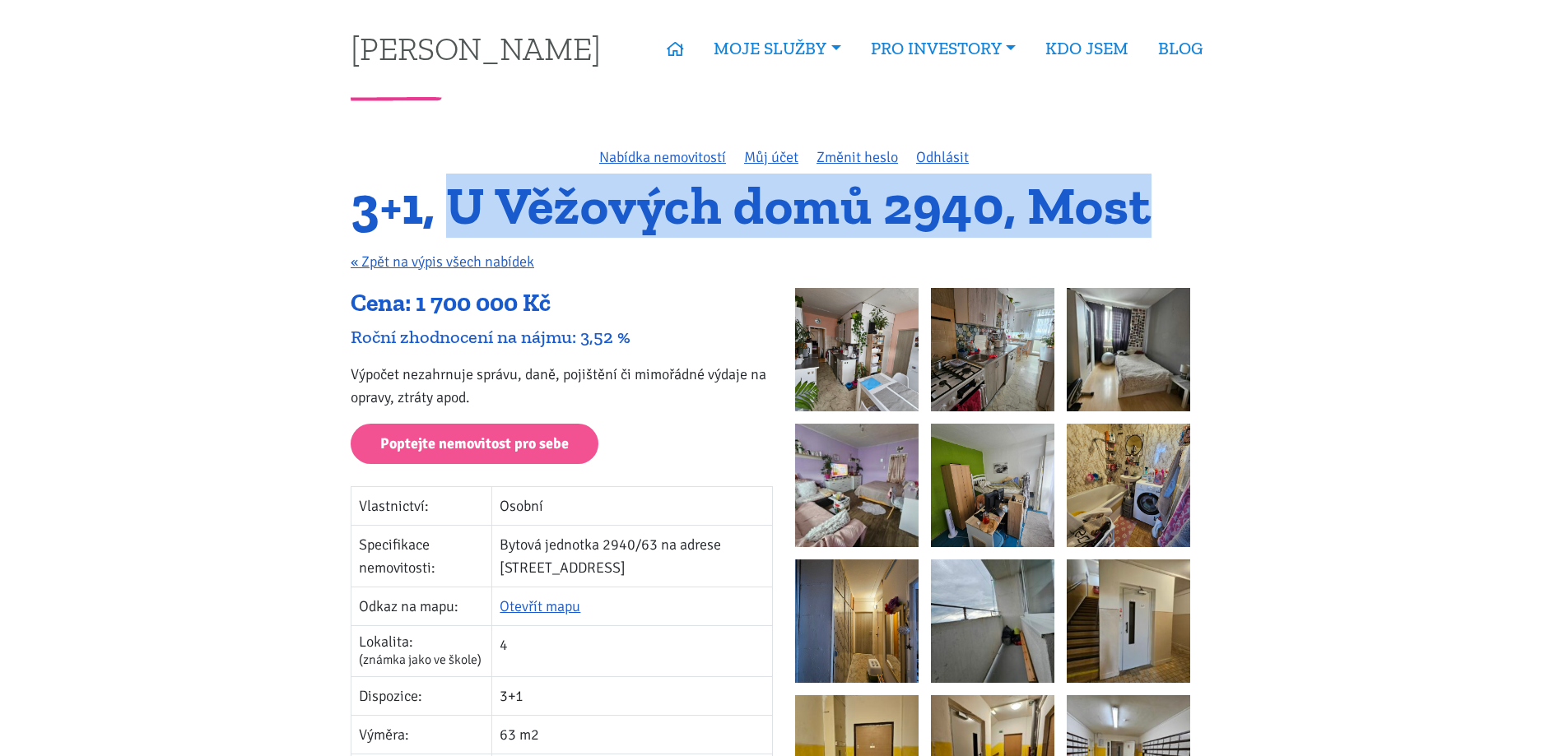
drag, startPoint x: 1032, startPoint y: 199, endPoint x: 460, endPoint y: 197, distance: 572.0
click at [460, 197] on h1 "3+1, U Věžových domů 2940, Most" at bounding box center [784, 205] width 867 height 45
copy h1 "U Věžových domů 2940, Most"
